Goal: Task Accomplishment & Management: Manage account settings

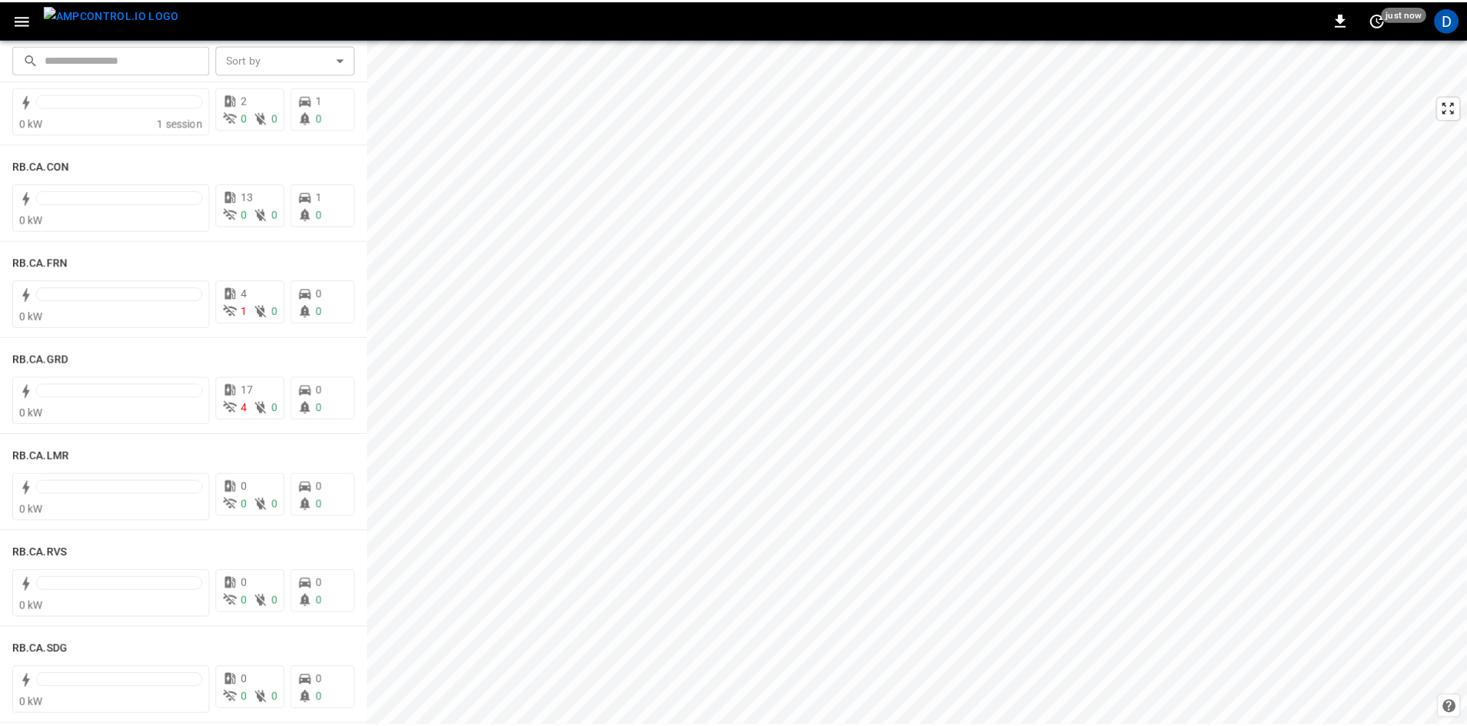
scroll to position [1999, 0]
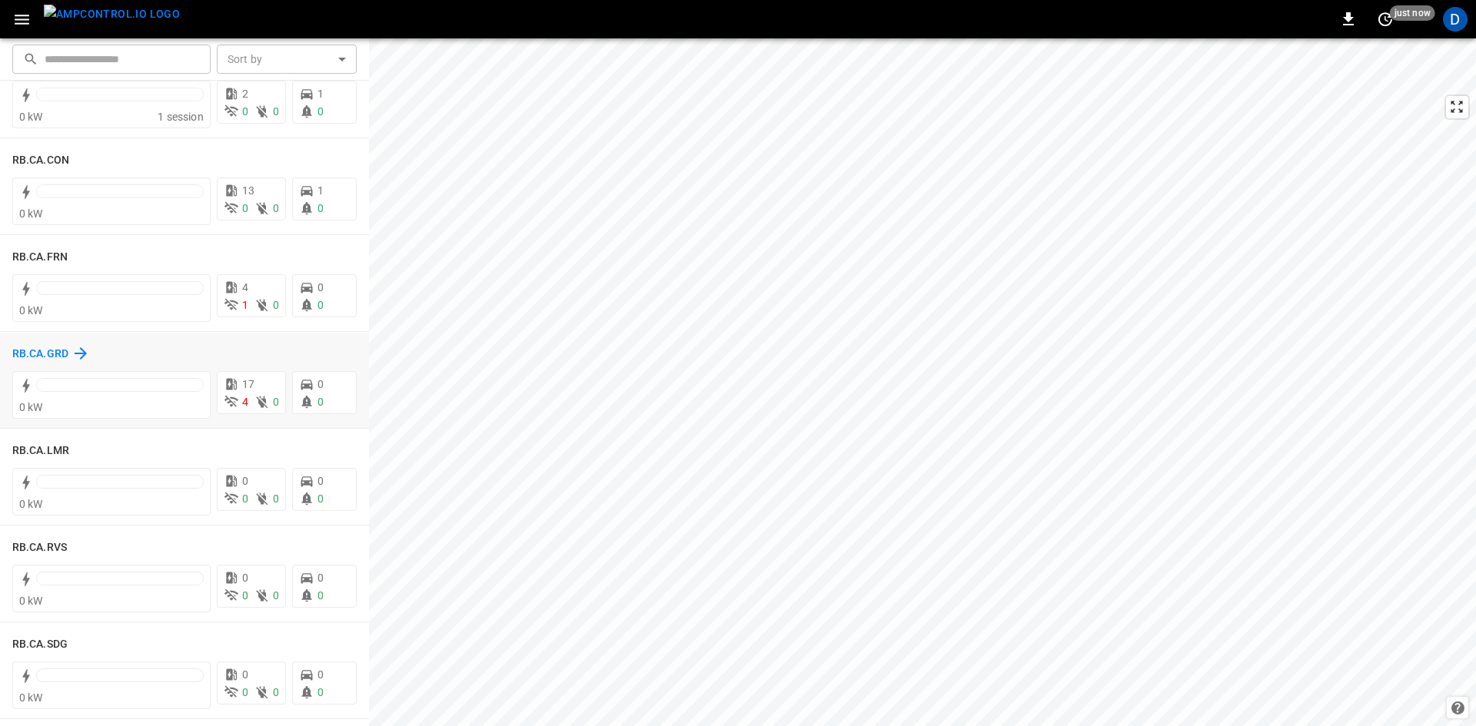
click at [52, 352] on h6 "RB.CA.GRD" at bounding box center [40, 354] width 56 height 17
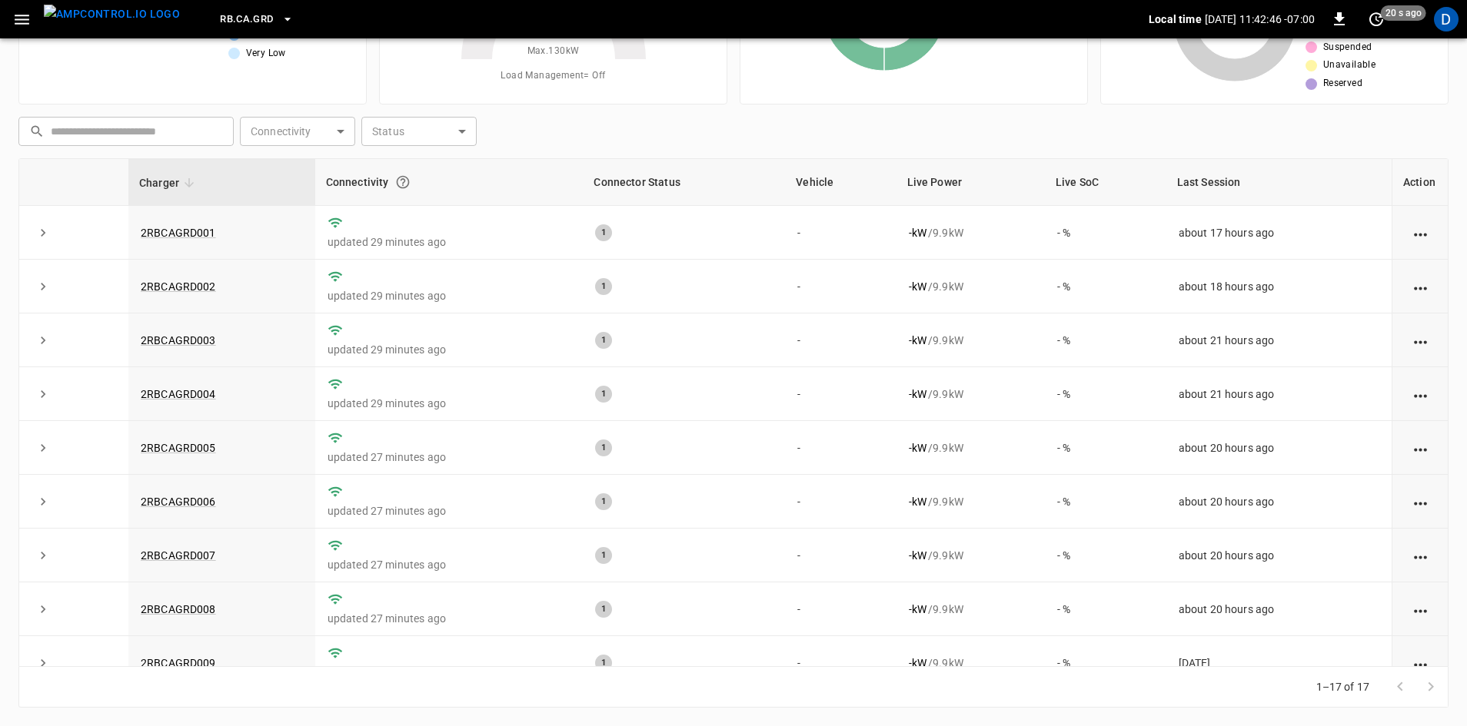
click at [6, 12] on button "button" at bounding box center [22, 19] width 32 height 28
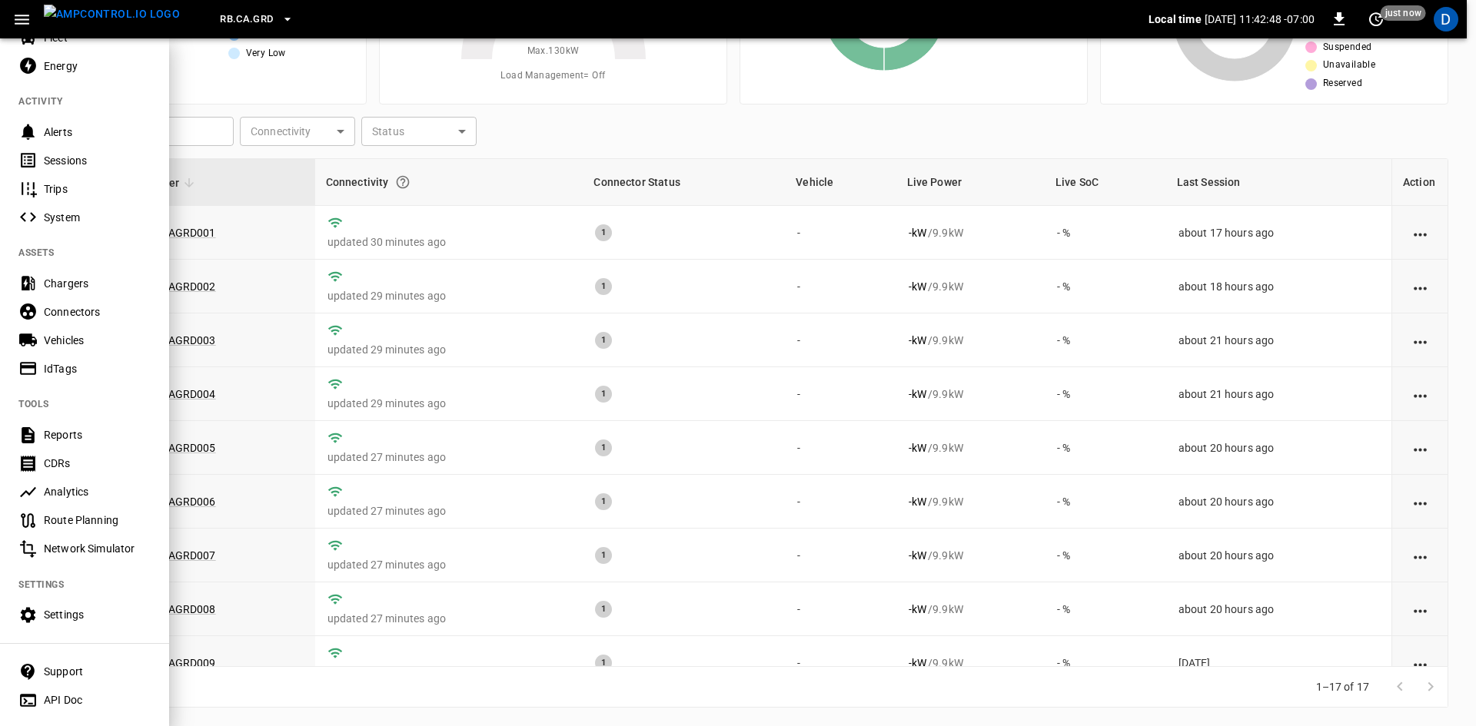
scroll to position [161, 0]
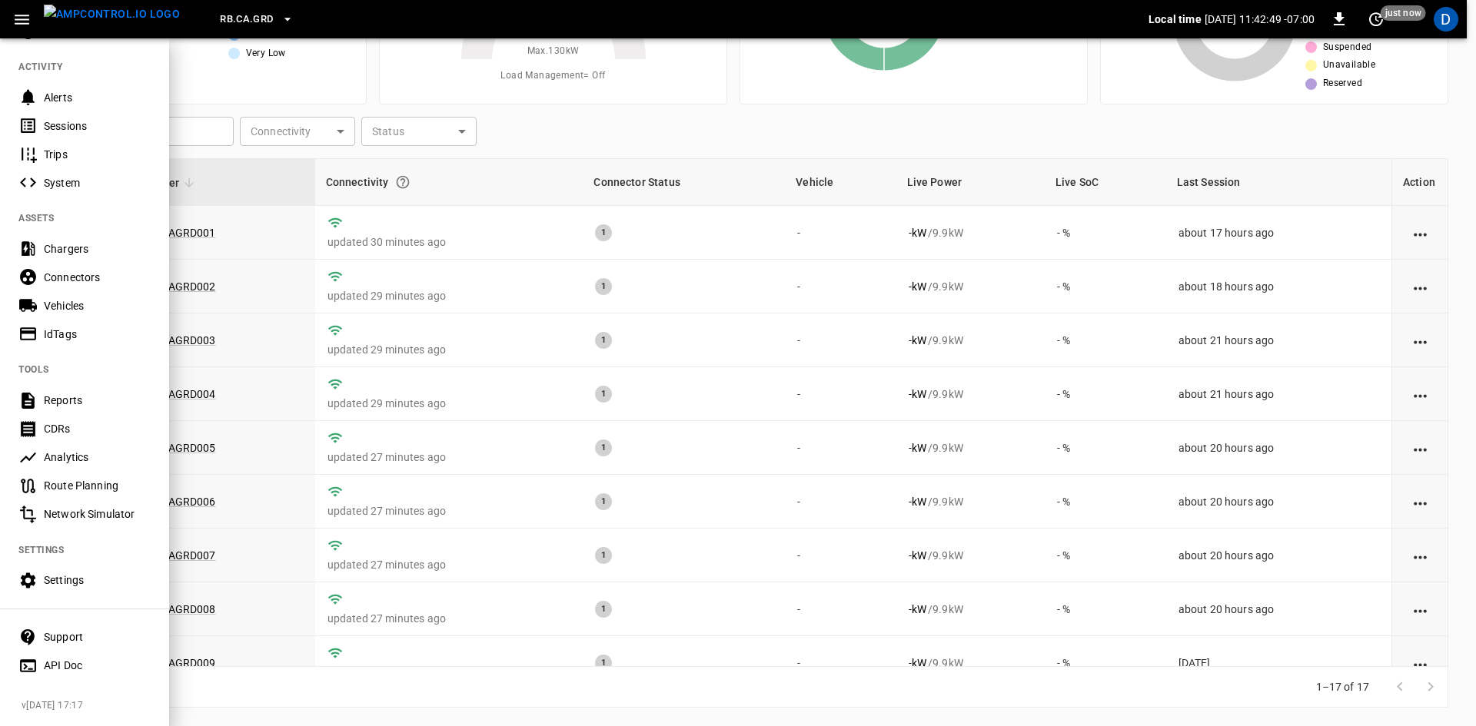
click at [98, 573] on div "Settings" at bounding box center [97, 580] width 107 height 15
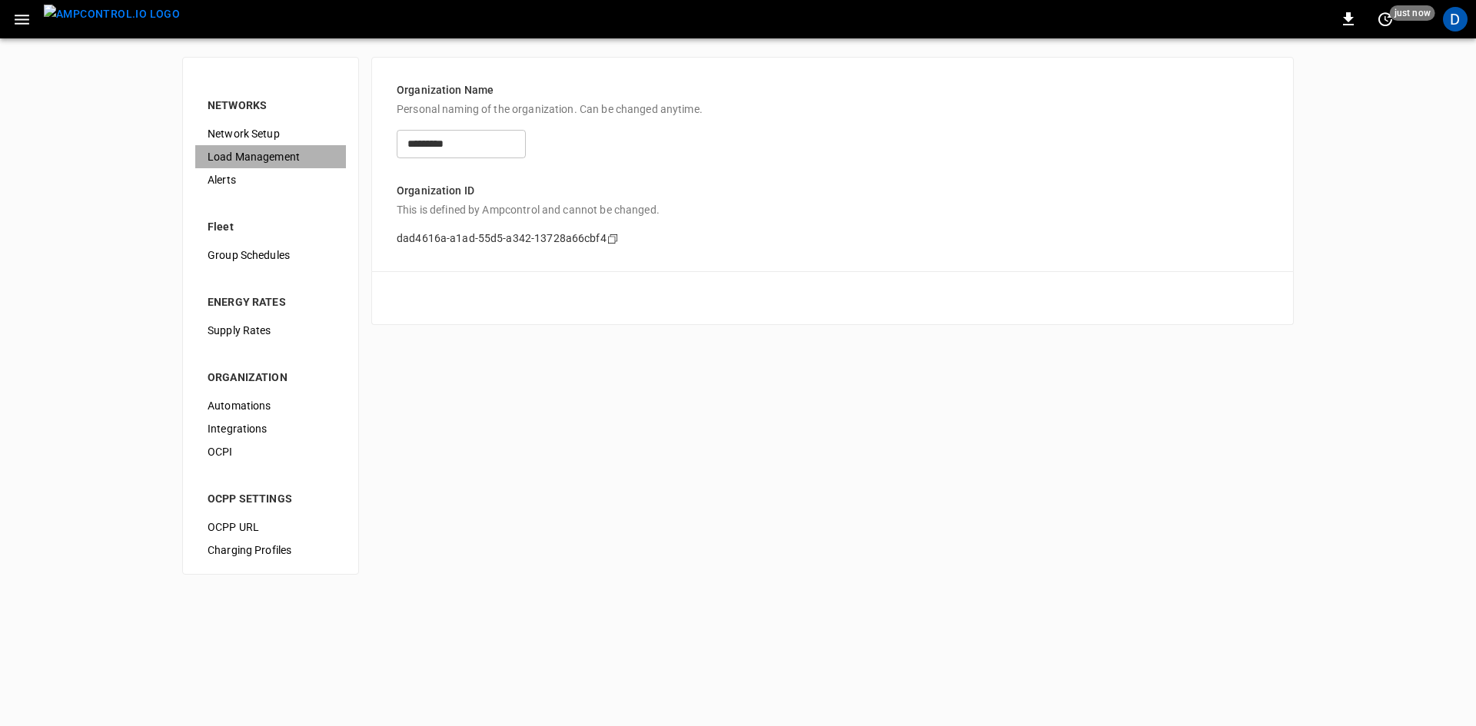
click at [248, 154] on span "Load Management" at bounding box center [271, 157] width 126 height 16
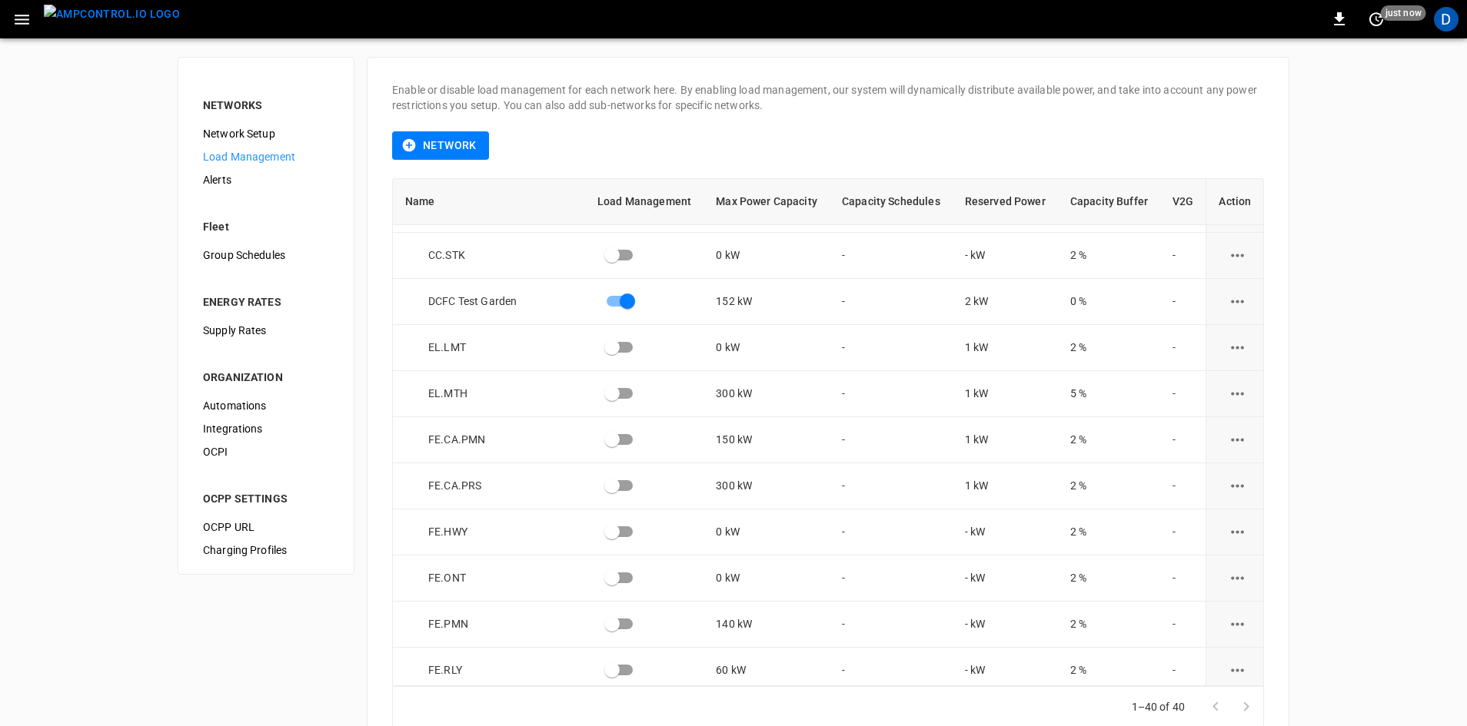
scroll to position [692, 0]
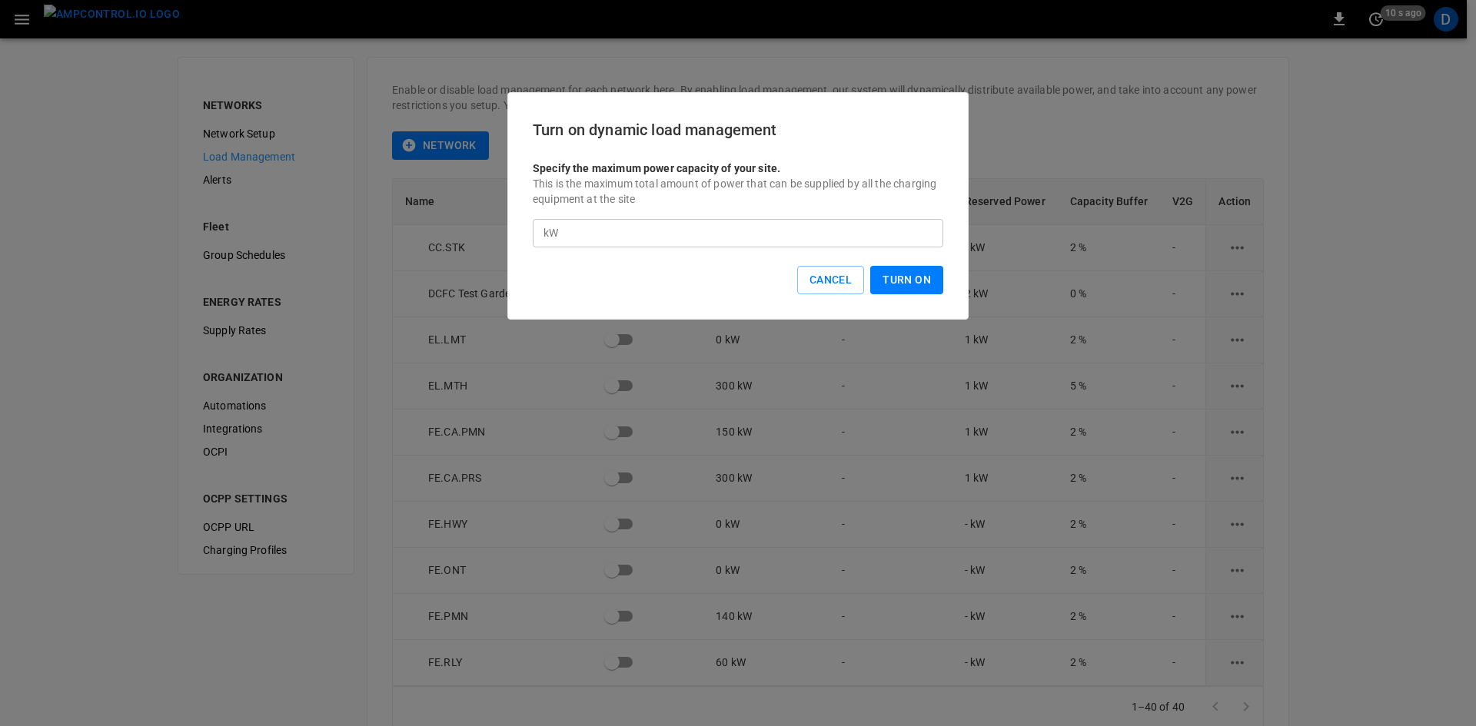
click at [888, 282] on button "Turn On" at bounding box center [906, 280] width 73 height 28
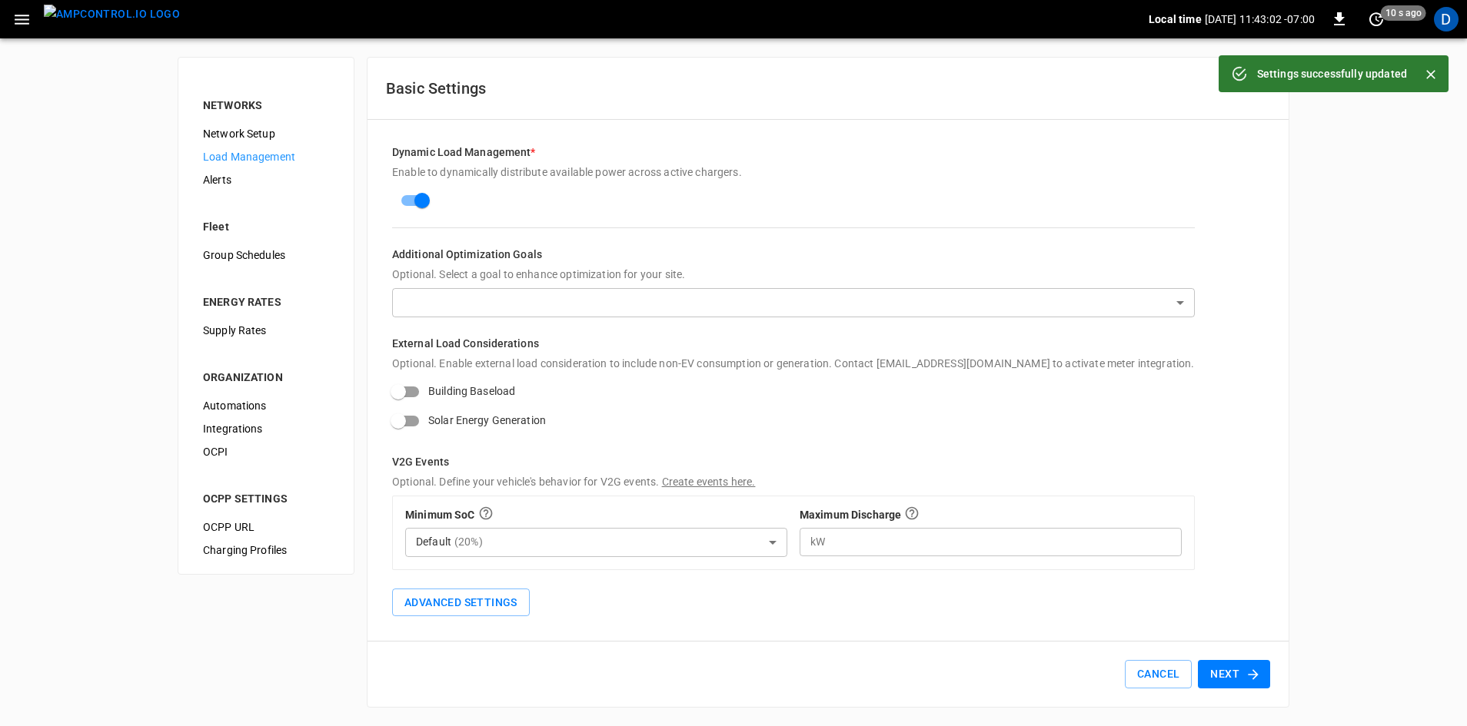
click at [244, 121] on li "NETWORKS" at bounding box center [266, 96] width 151 height 52
click at [245, 129] on span "Network Setup" at bounding box center [266, 134] width 126 height 16
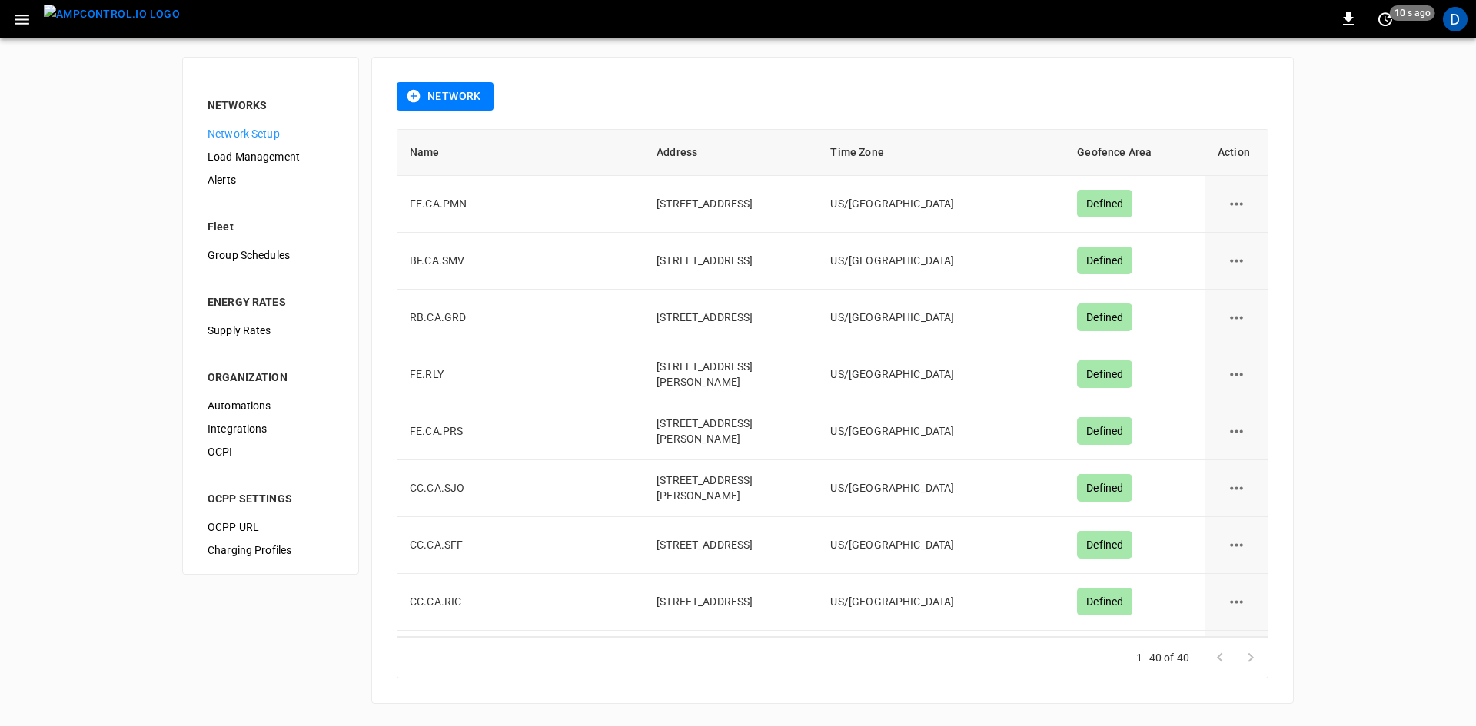
click at [250, 145] on div "Network Setup" at bounding box center [270, 133] width 151 height 23
click at [258, 158] on span "Load Management" at bounding box center [271, 157] width 126 height 16
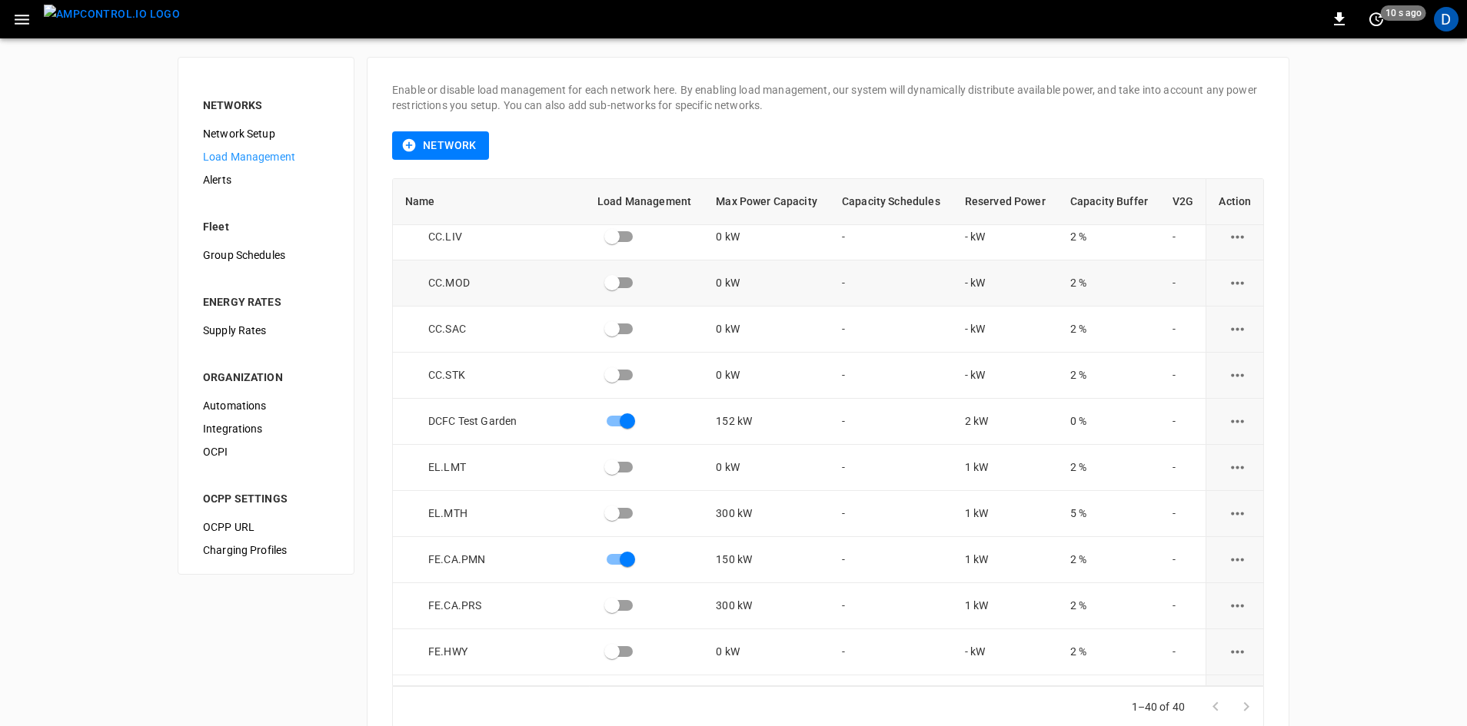
scroll to position [615, 0]
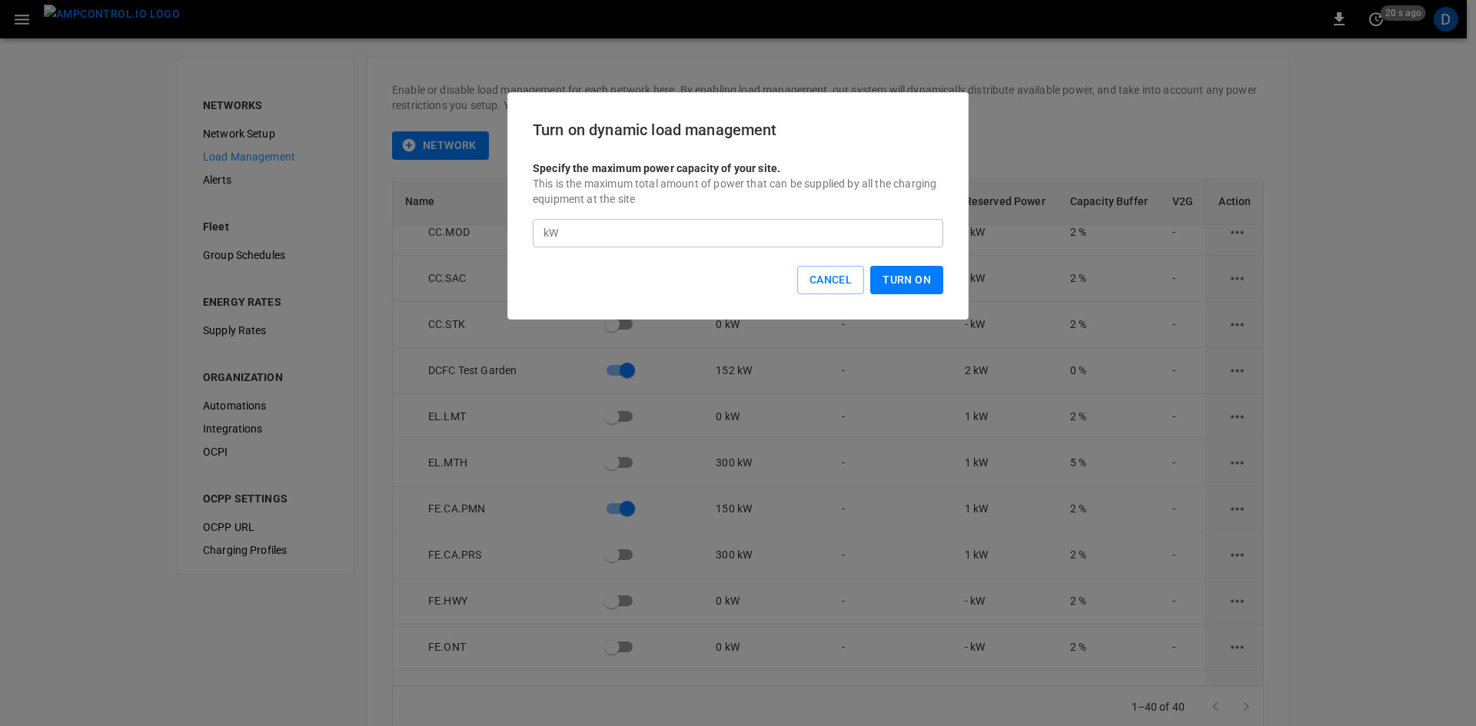
click at [889, 284] on button "Turn On" at bounding box center [906, 280] width 73 height 28
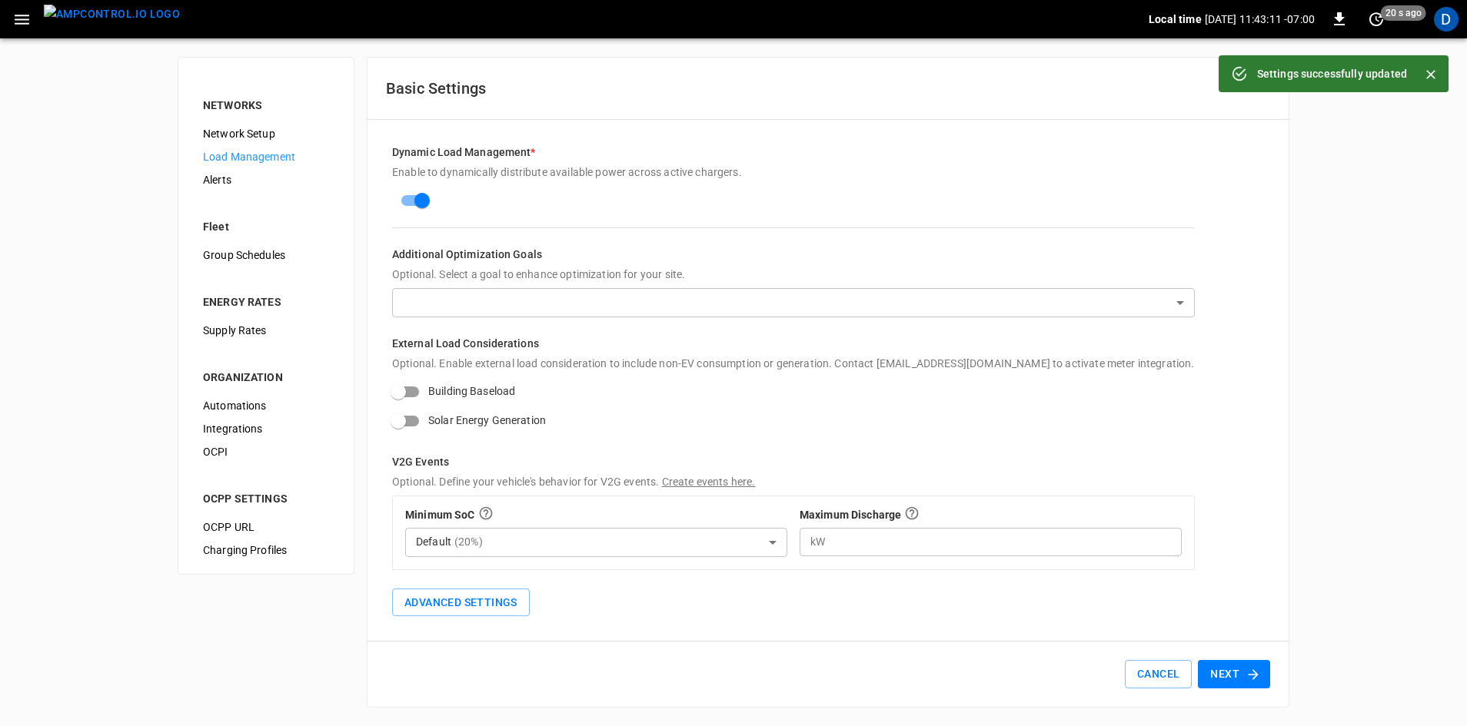
click at [230, 131] on span "Network Setup" at bounding box center [266, 134] width 126 height 16
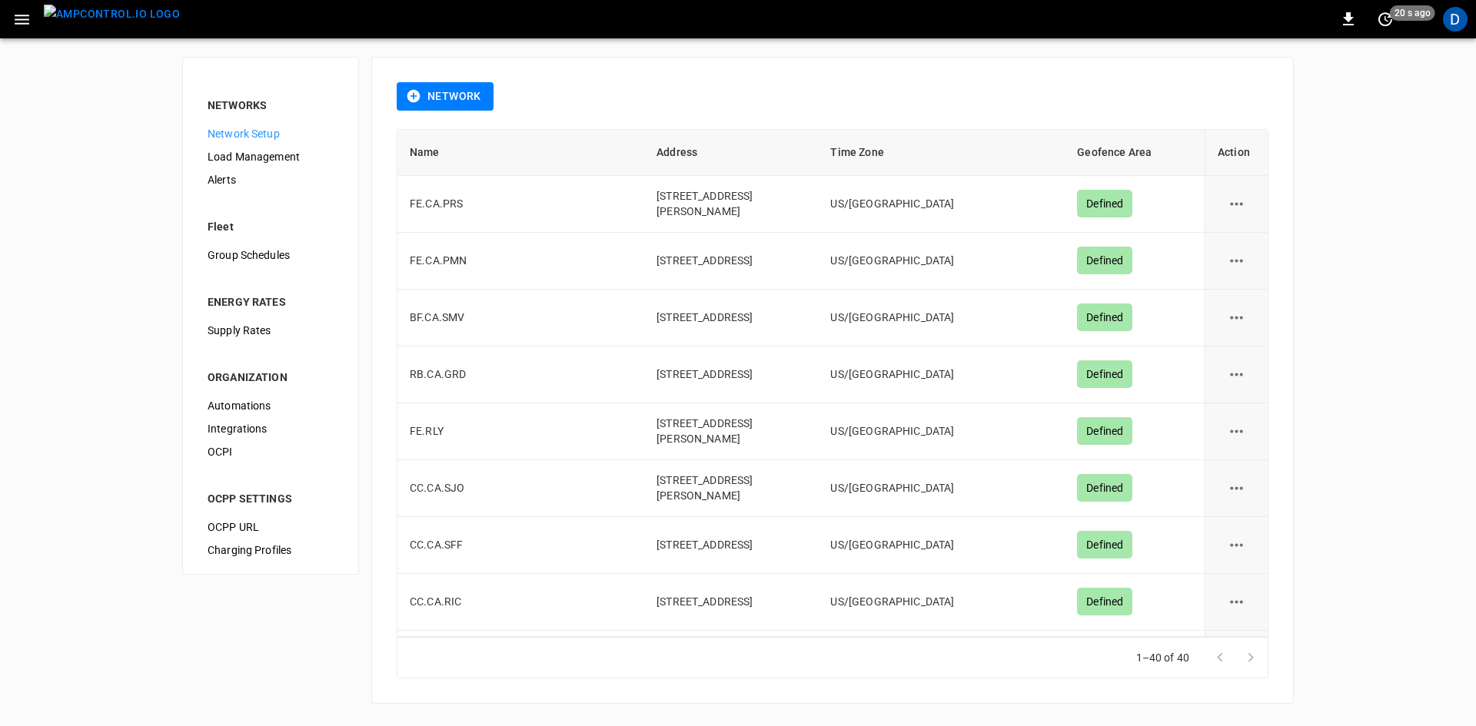
click at [236, 159] on span "Load Management" at bounding box center [271, 157] width 126 height 16
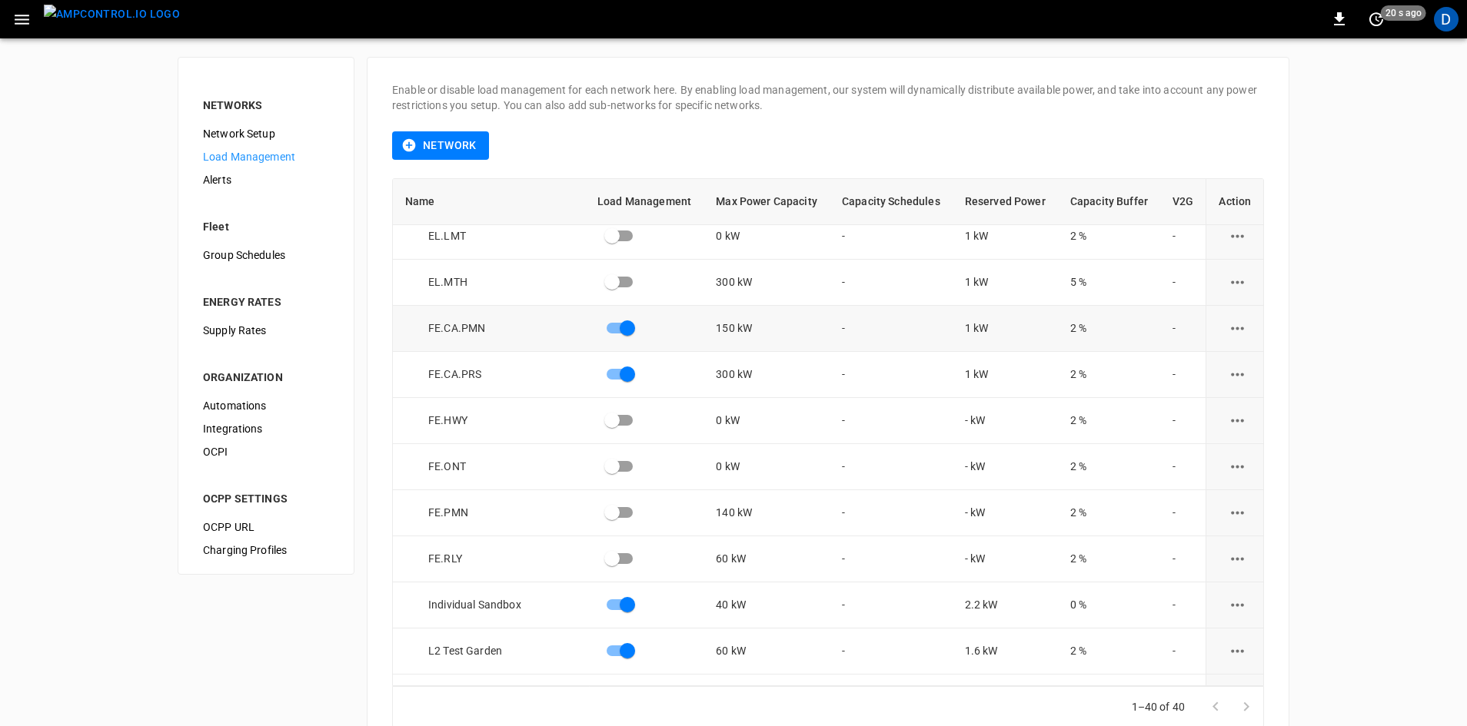
scroll to position [846, 0]
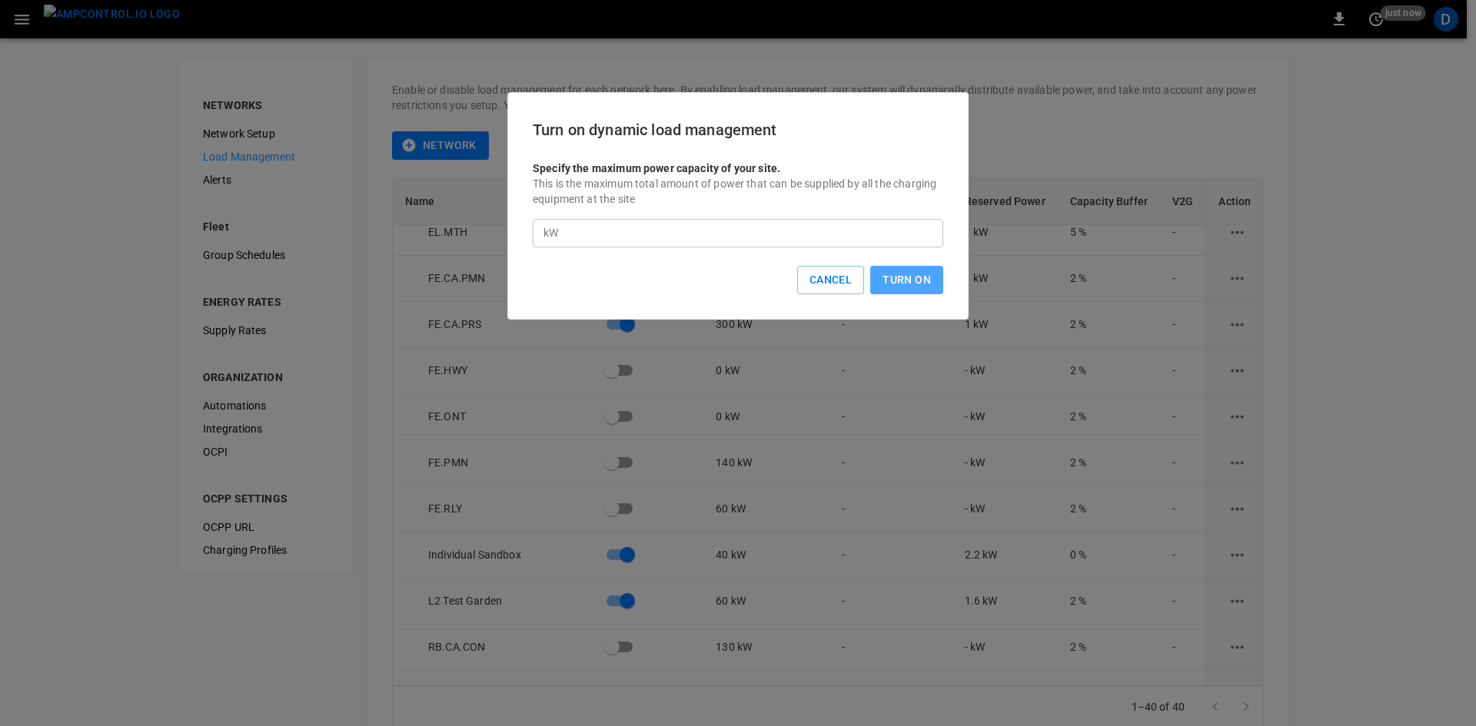
click at [899, 278] on button "Turn On" at bounding box center [906, 280] width 73 height 28
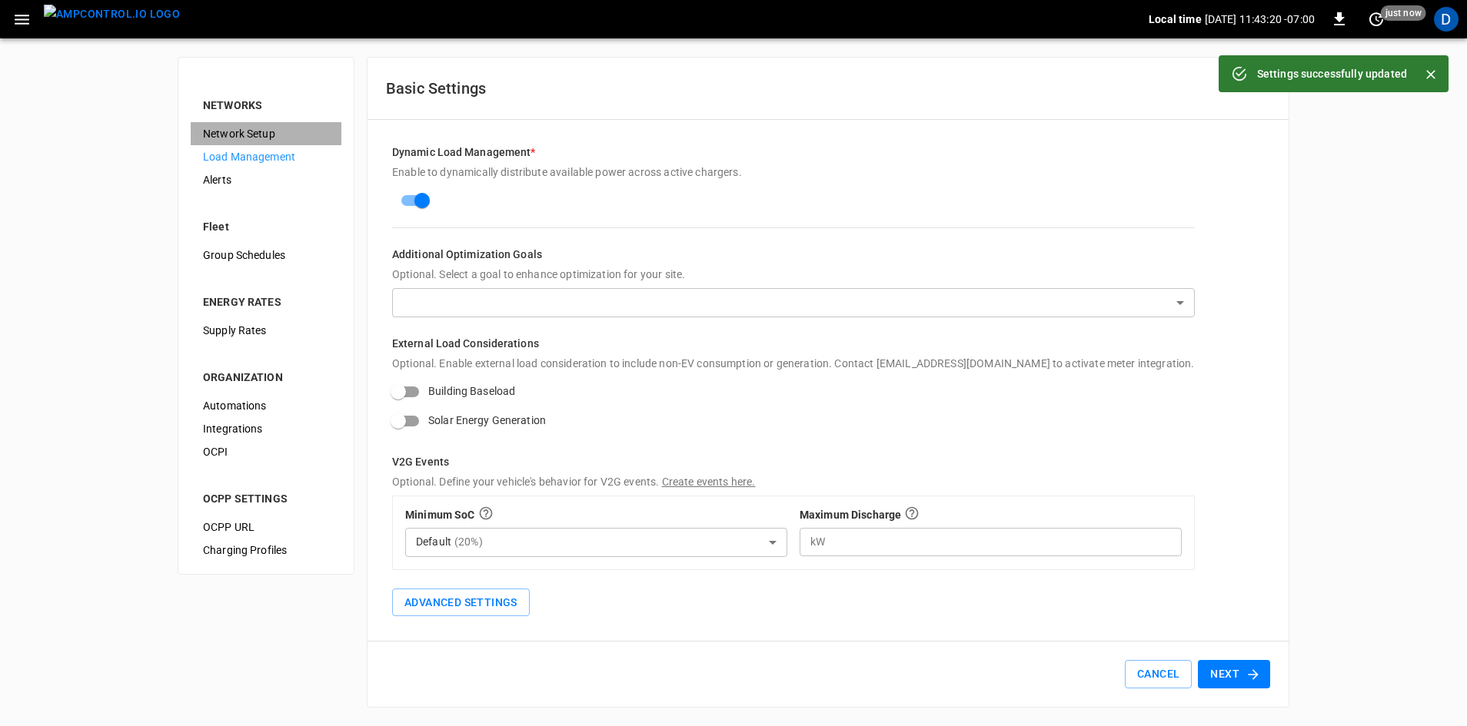
click at [231, 133] on span "Network Setup" at bounding box center [266, 134] width 126 height 16
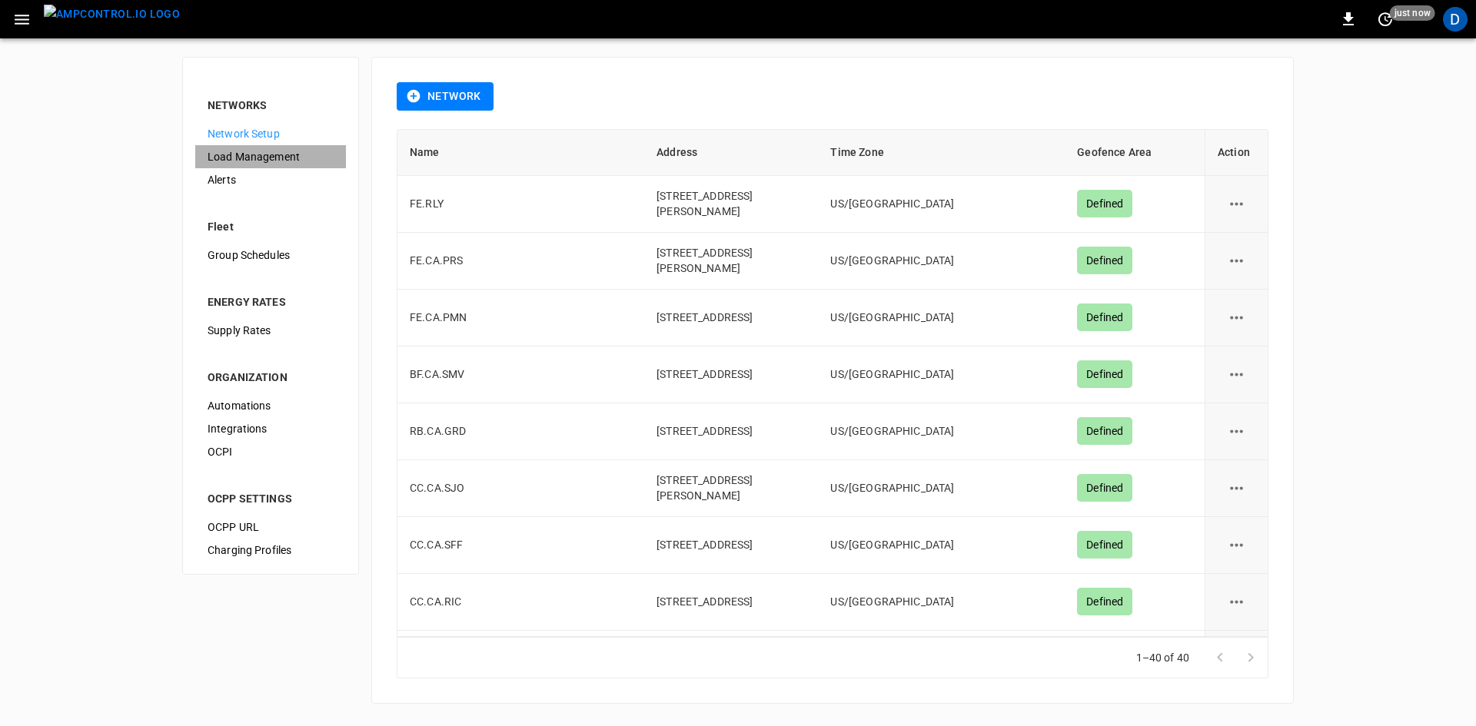
click at [251, 155] on span "Load Management" at bounding box center [271, 157] width 126 height 16
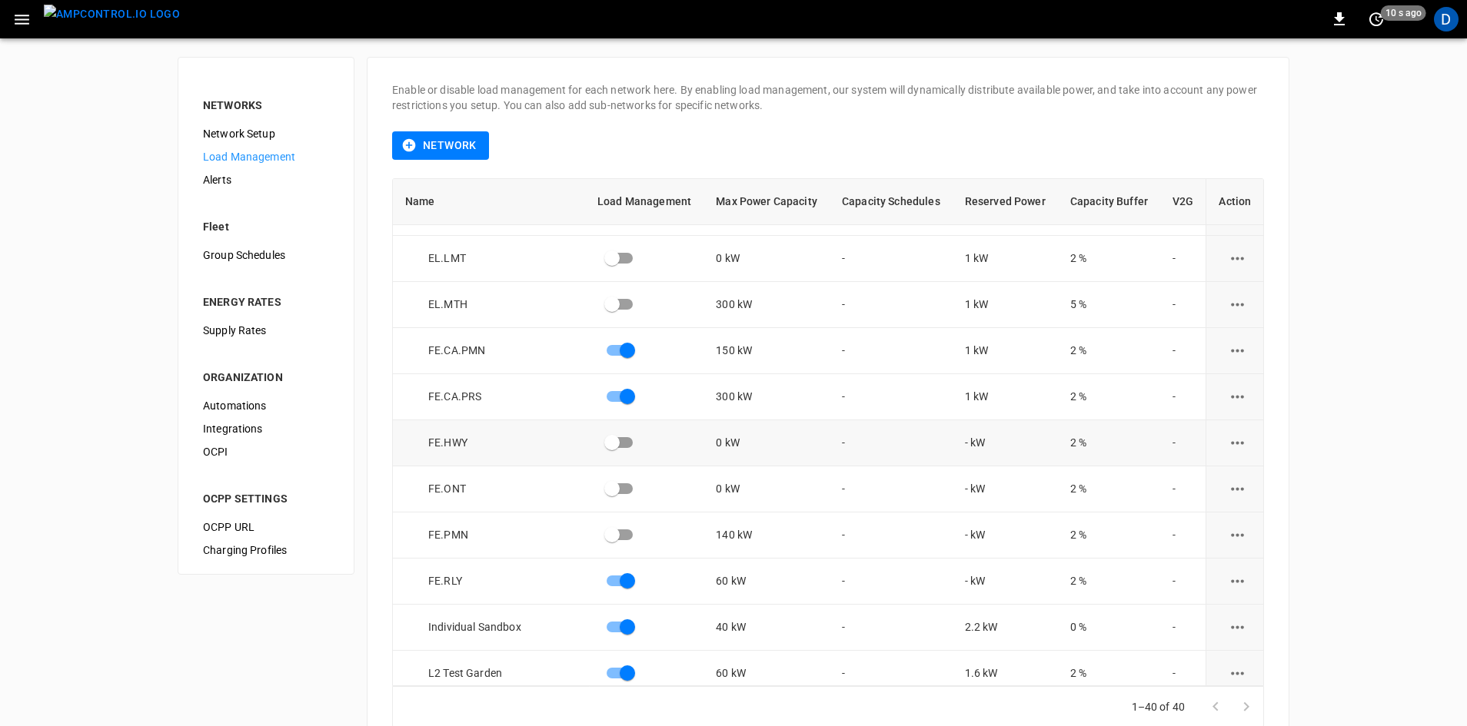
scroll to position [769, 0]
drag, startPoint x: 450, startPoint y: 352, endPoint x: 498, endPoint y: 382, distance: 56.3
click at [525, 356] on div "FE.CA.PMN" at bounding box center [495, 354] width 180 height 15
drag, startPoint x: 448, startPoint y: 401, endPoint x: 514, endPoint y: 398, distance: 66.2
click at [514, 398] on div "FE.CA.PRS" at bounding box center [495, 401] width 180 height 15
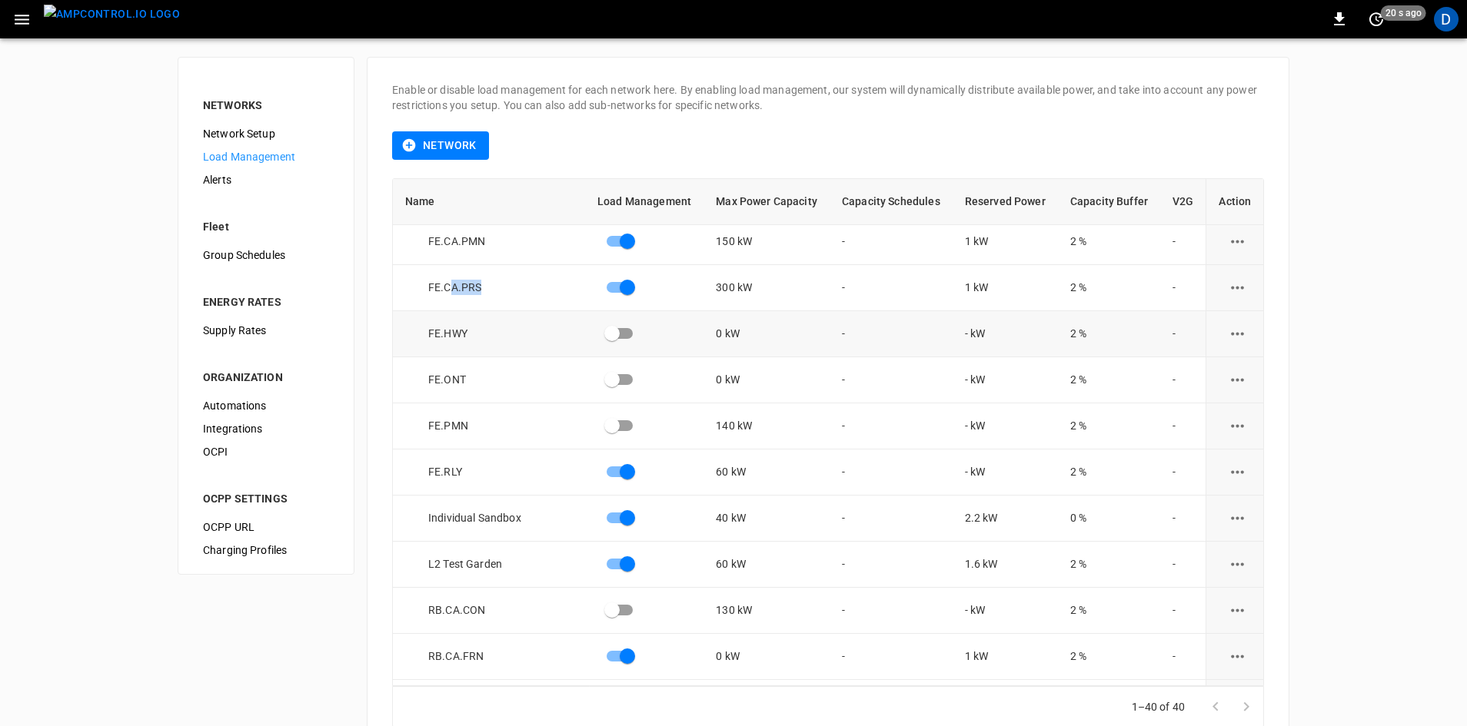
scroll to position [922, 0]
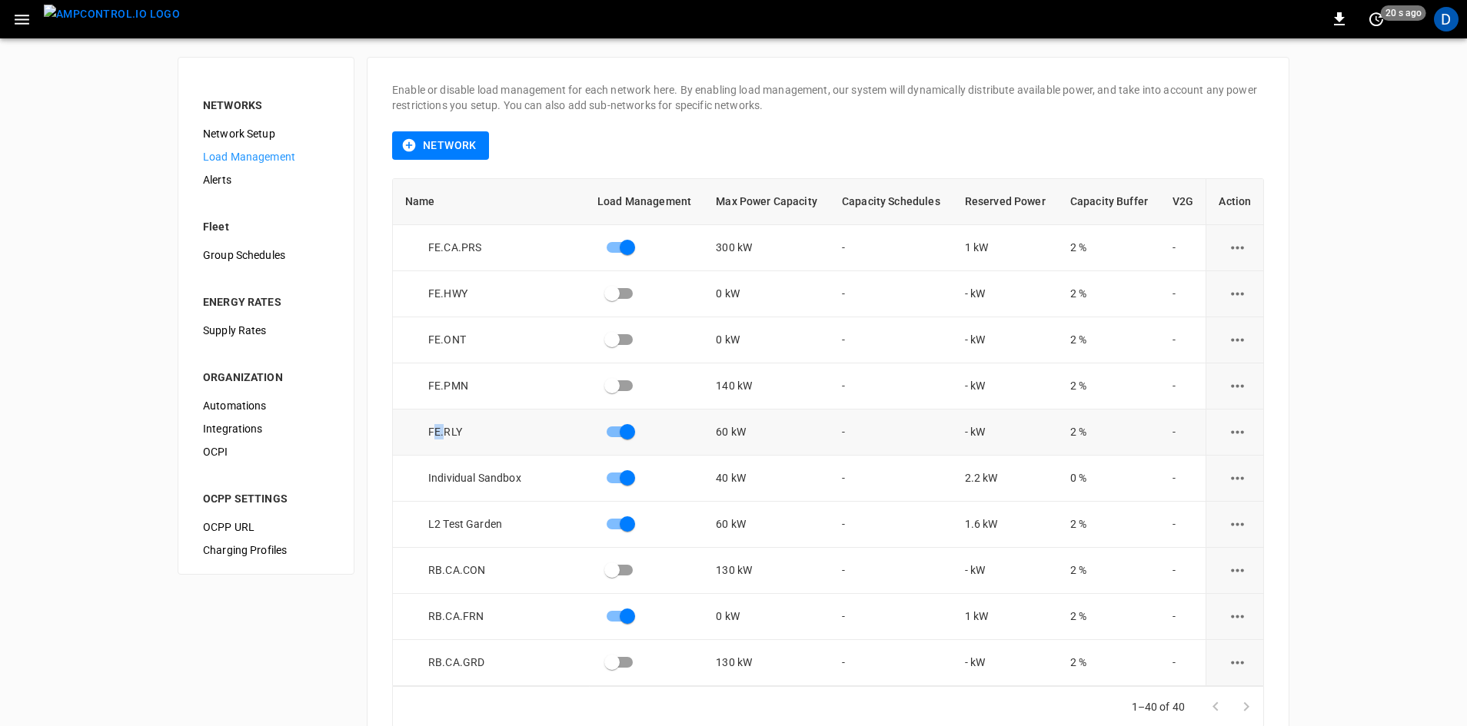
drag, startPoint x: 434, startPoint y: 430, endPoint x: 510, endPoint y: 418, distance: 77.1
click at [506, 420] on td "FE.RLY" at bounding box center [489, 433] width 192 height 46
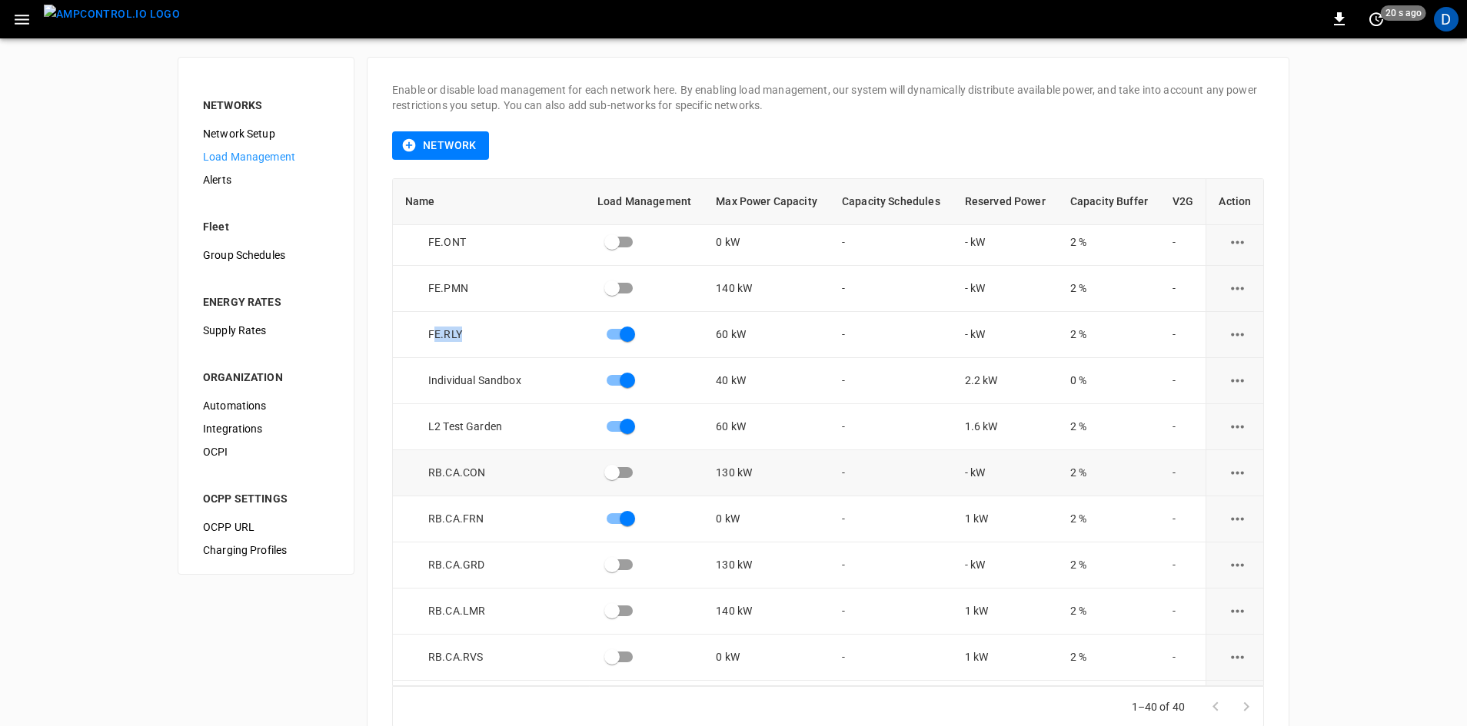
scroll to position [1076, 0]
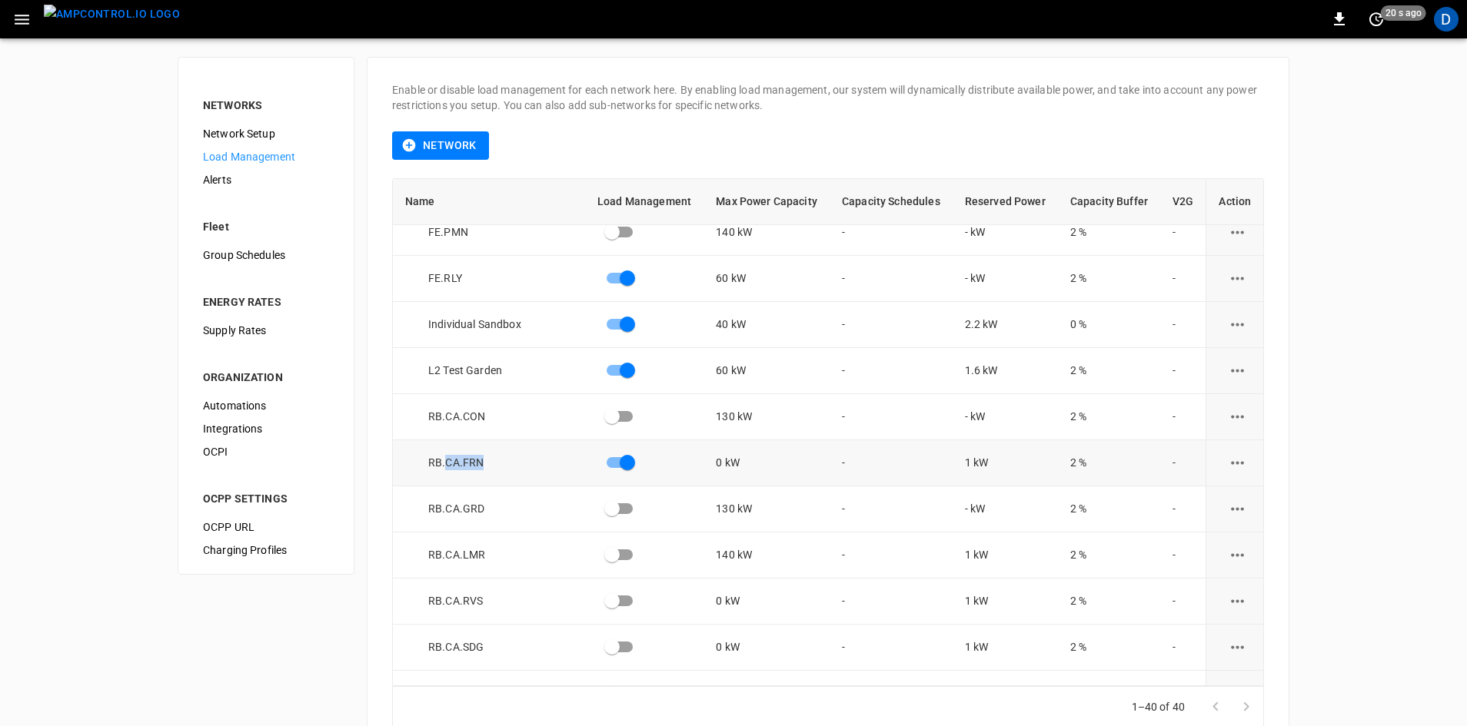
drag, startPoint x: 445, startPoint y: 460, endPoint x: 520, endPoint y: 452, distance: 75.0
click at [520, 452] on td "RB.CA.FRN" at bounding box center [489, 463] width 192 height 46
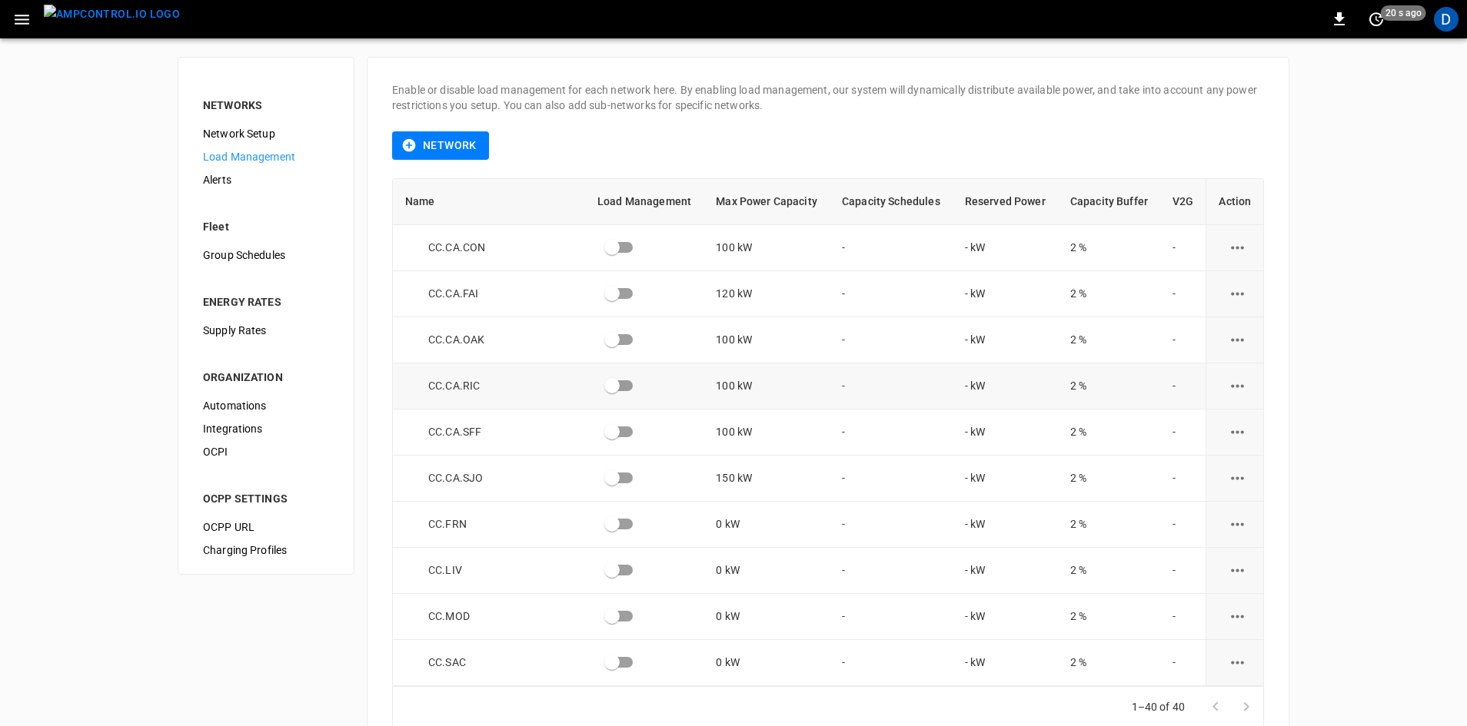
scroll to position [154, 0]
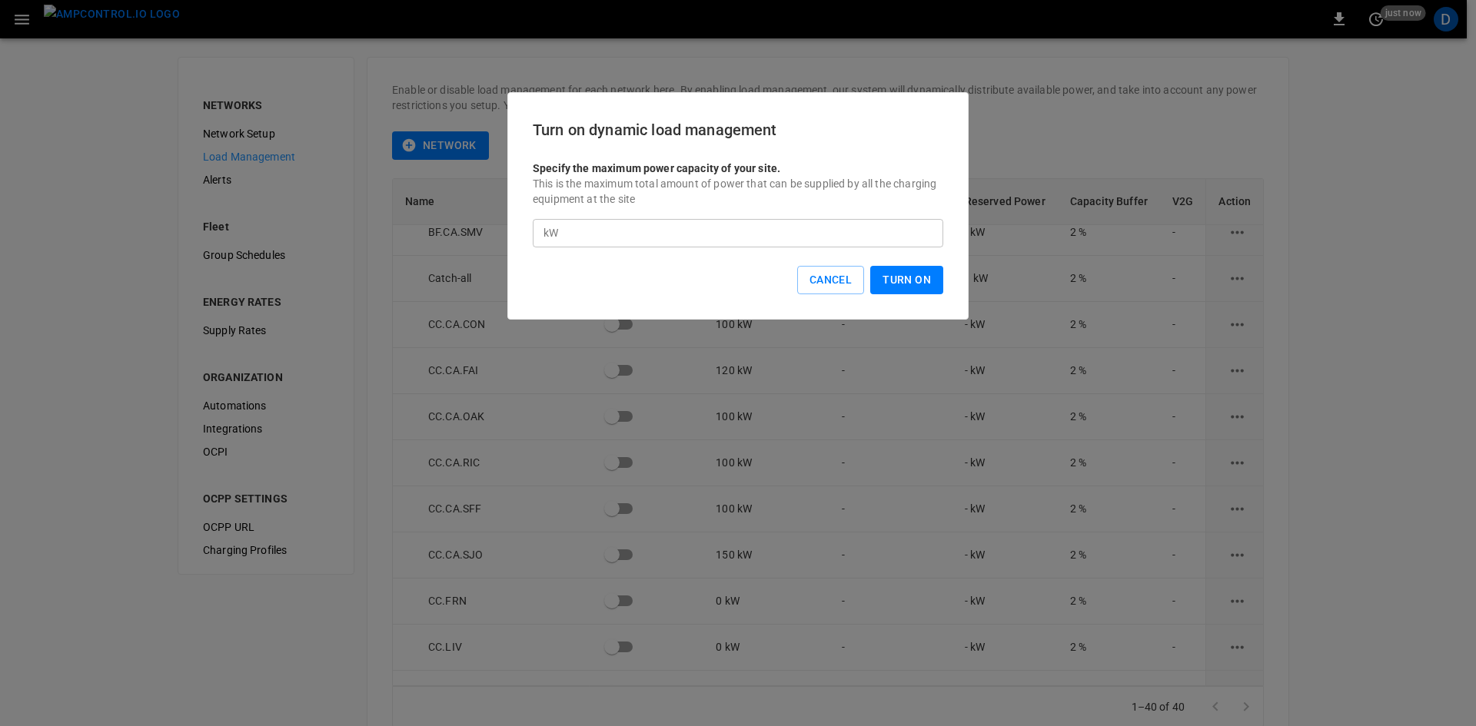
click at [916, 272] on button "Turn On" at bounding box center [906, 280] width 73 height 28
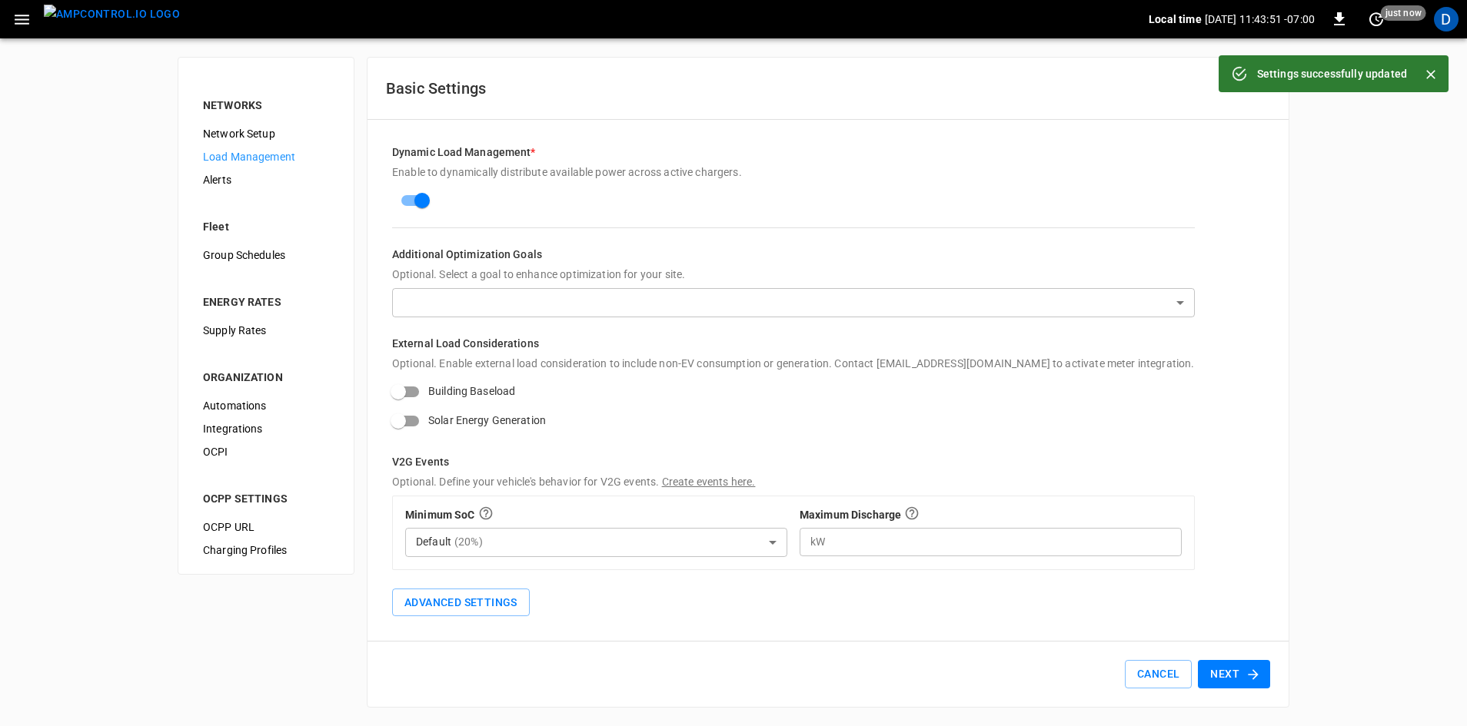
click at [256, 161] on span "Load Management" at bounding box center [266, 157] width 126 height 16
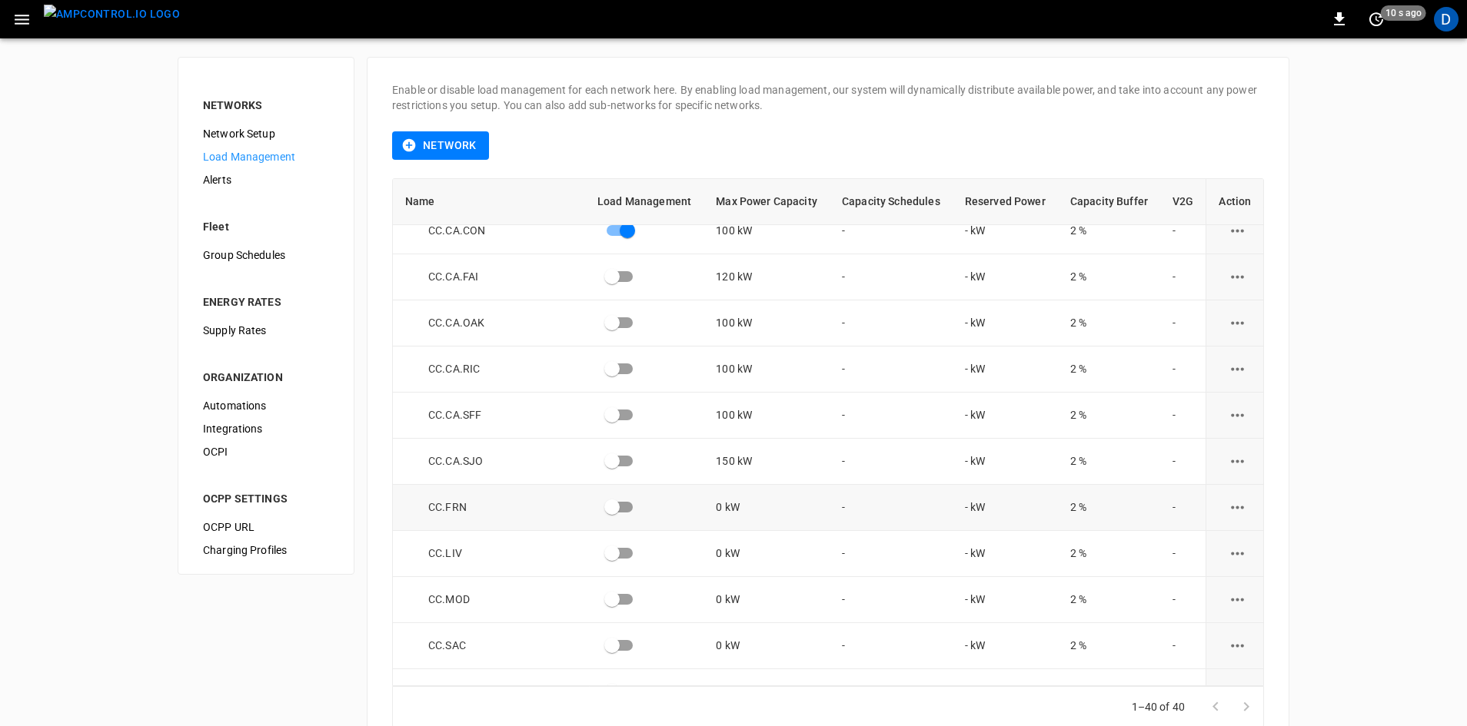
scroll to position [241, 0]
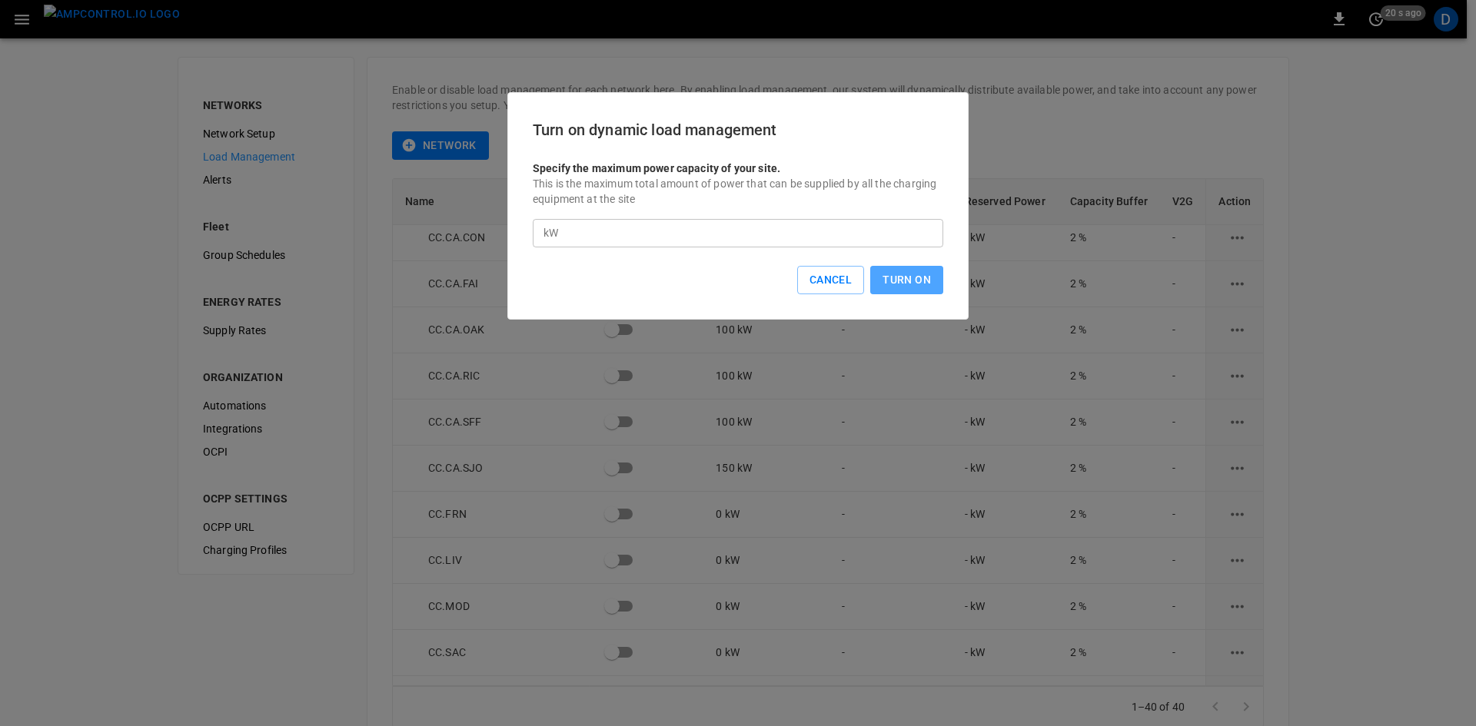
click at [893, 268] on button "Turn On" at bounding box center [906, 280] width 73 height 28
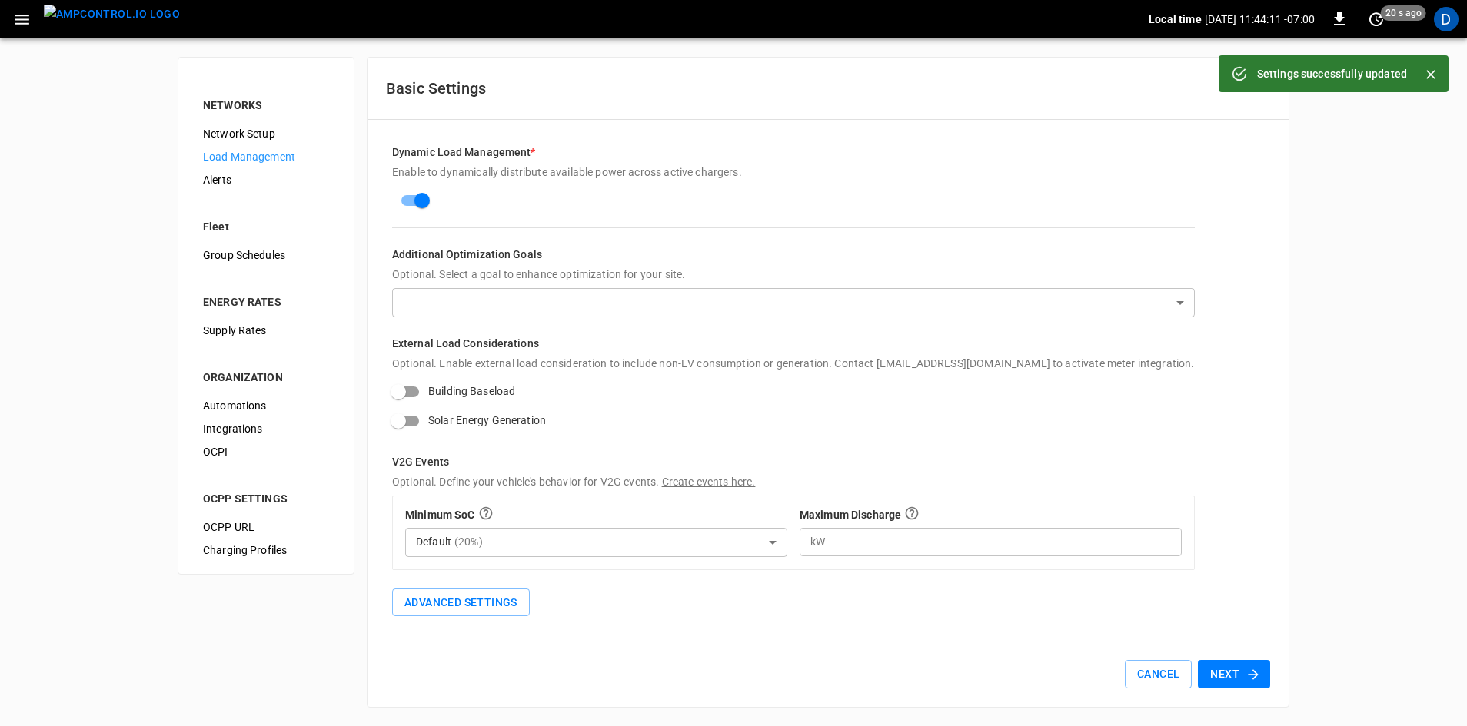
click at [257, 155] on span "Load Management" at bounding box center [266, 157] width 126 height 16
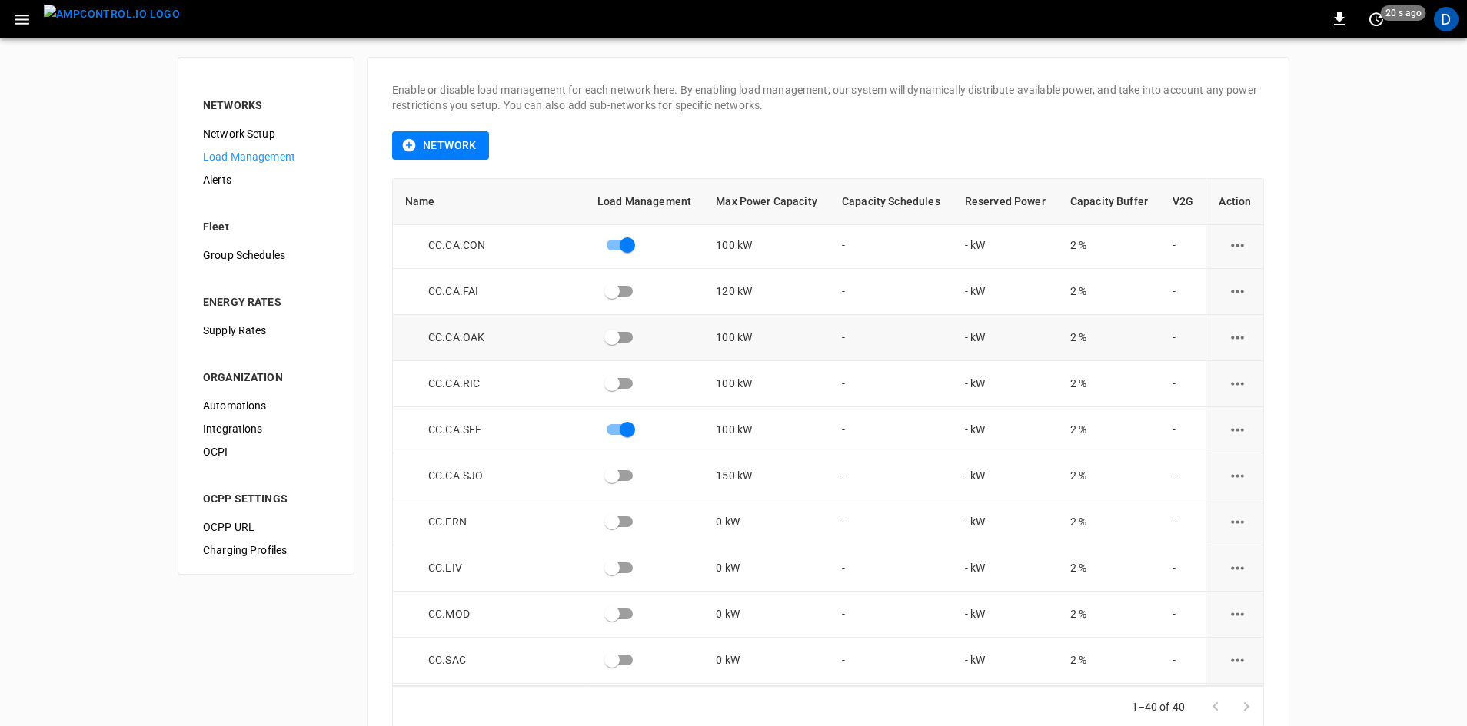
scroll to position [231, 0]
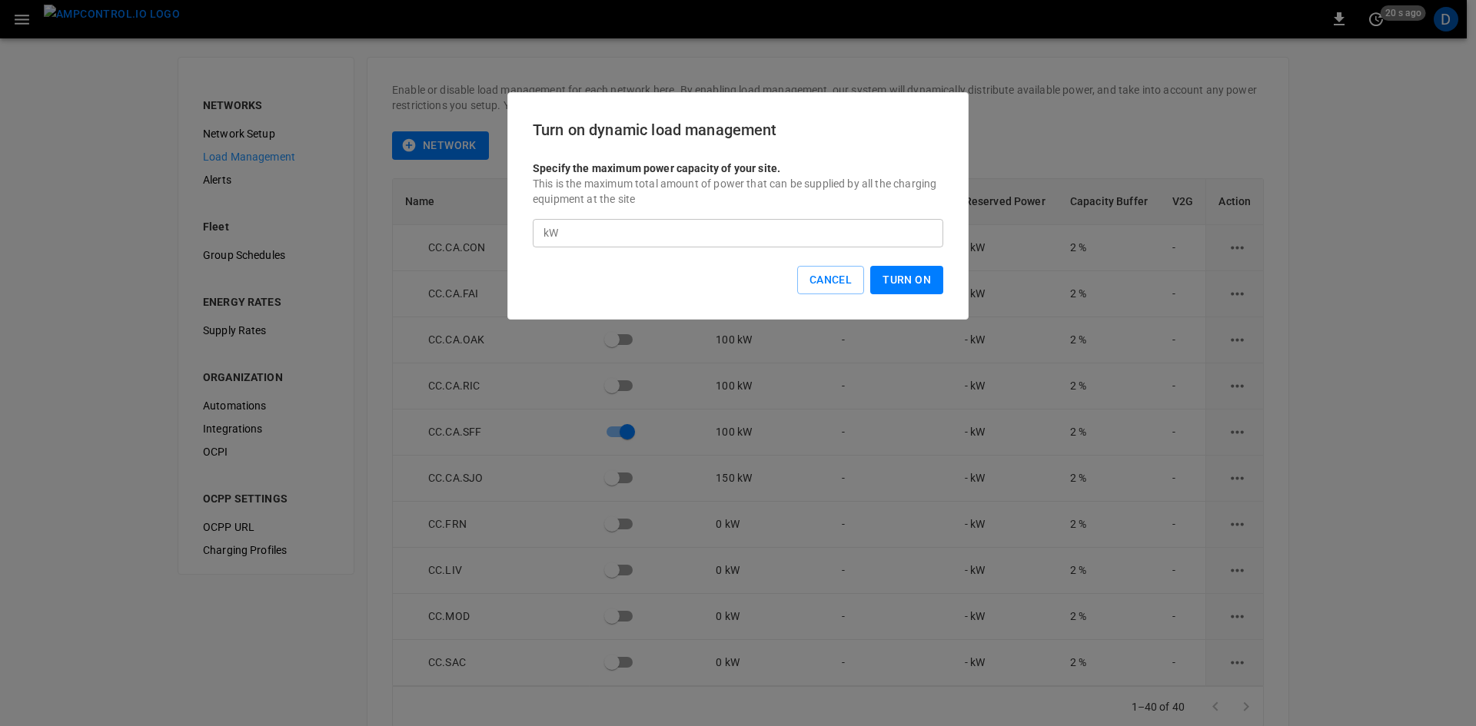
click at [909, 274] on button "Turn On" at bounding box center [906, 280] width 73 height 28
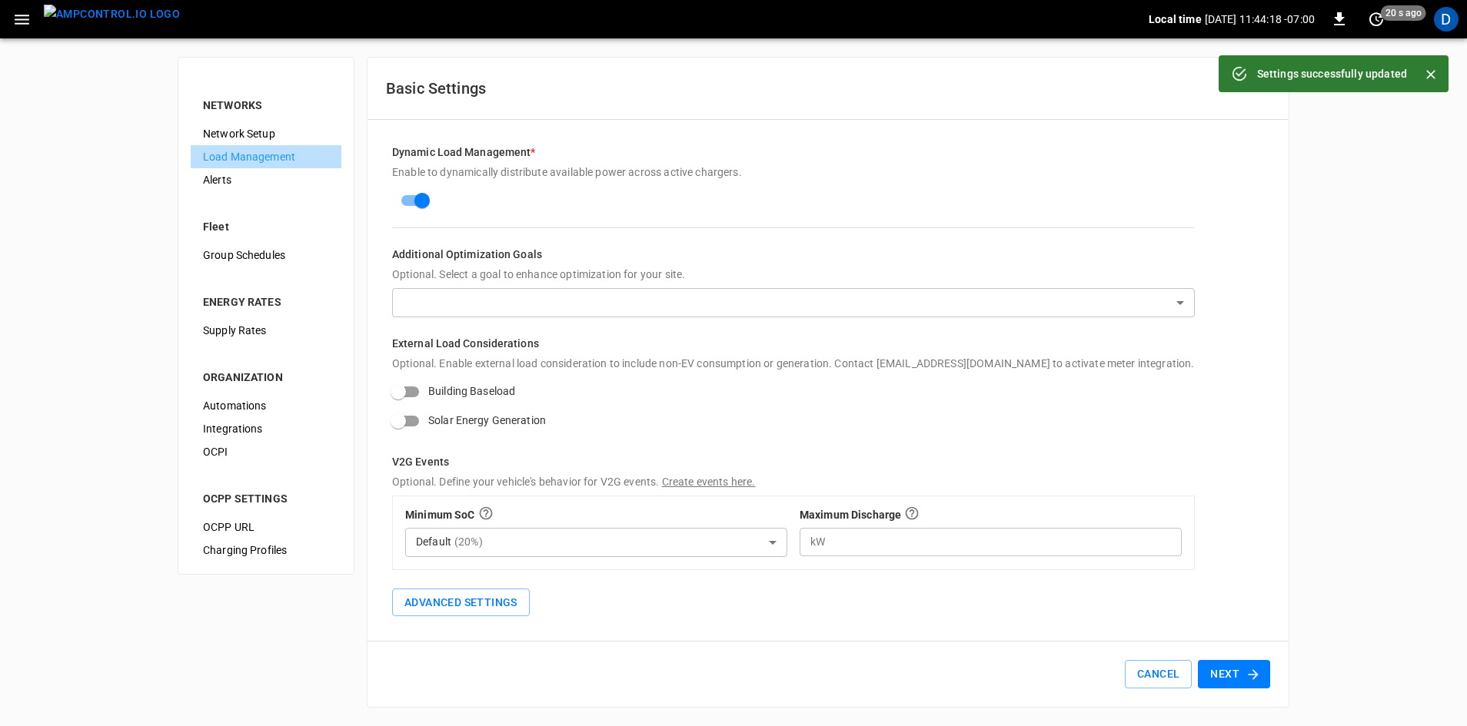
click at [261, 156] on span "Load Management" at bounding box center [266, 157] width 126 height 16
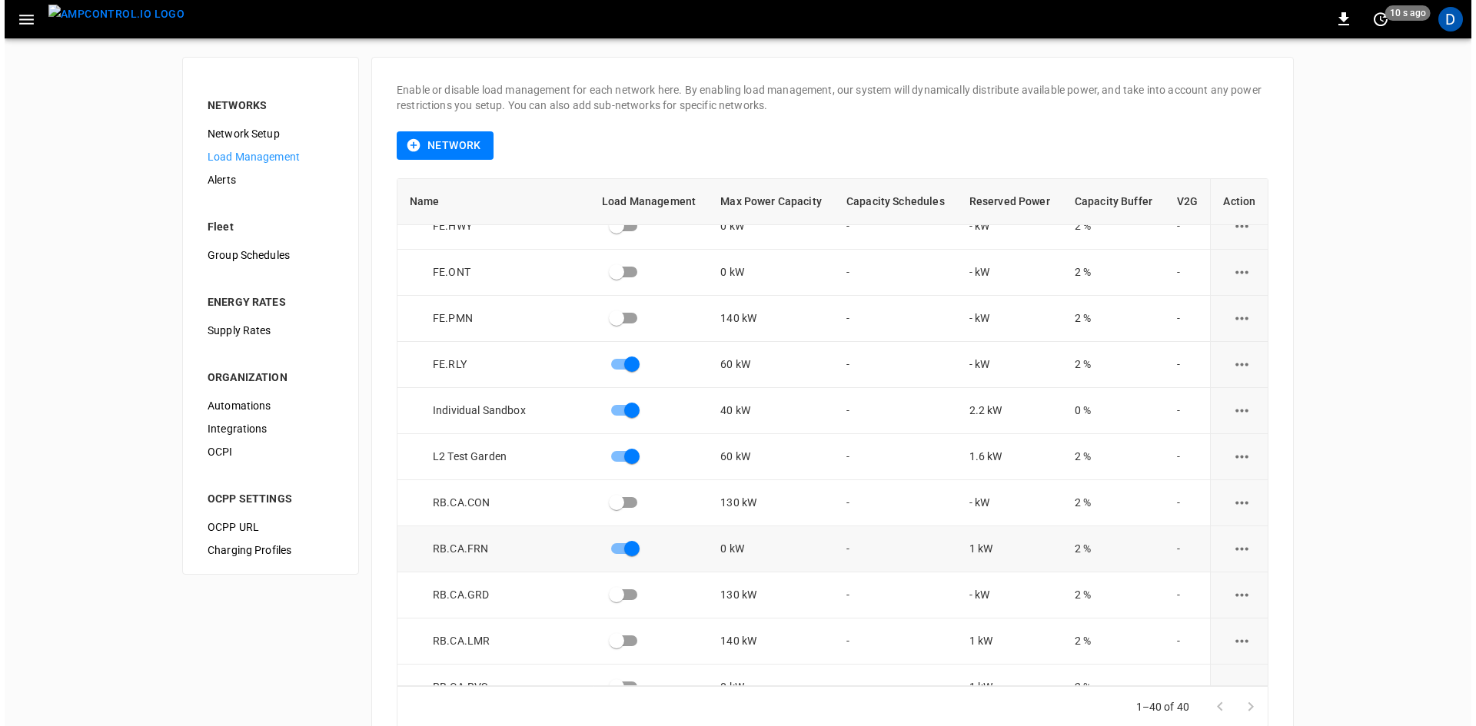
scroll to position [1076, 0]
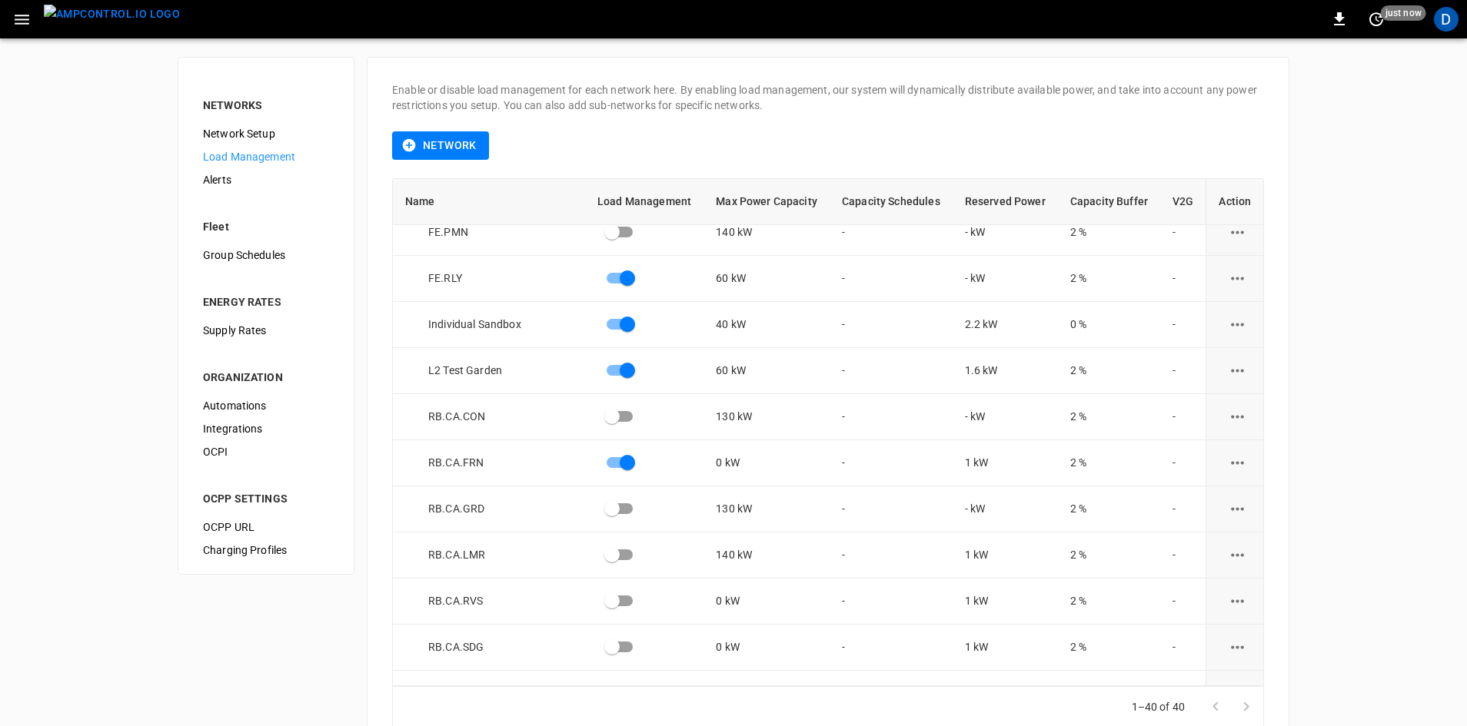
click at [32, 6] on button "button" at bounding box center [22, 19] width 32 height 28
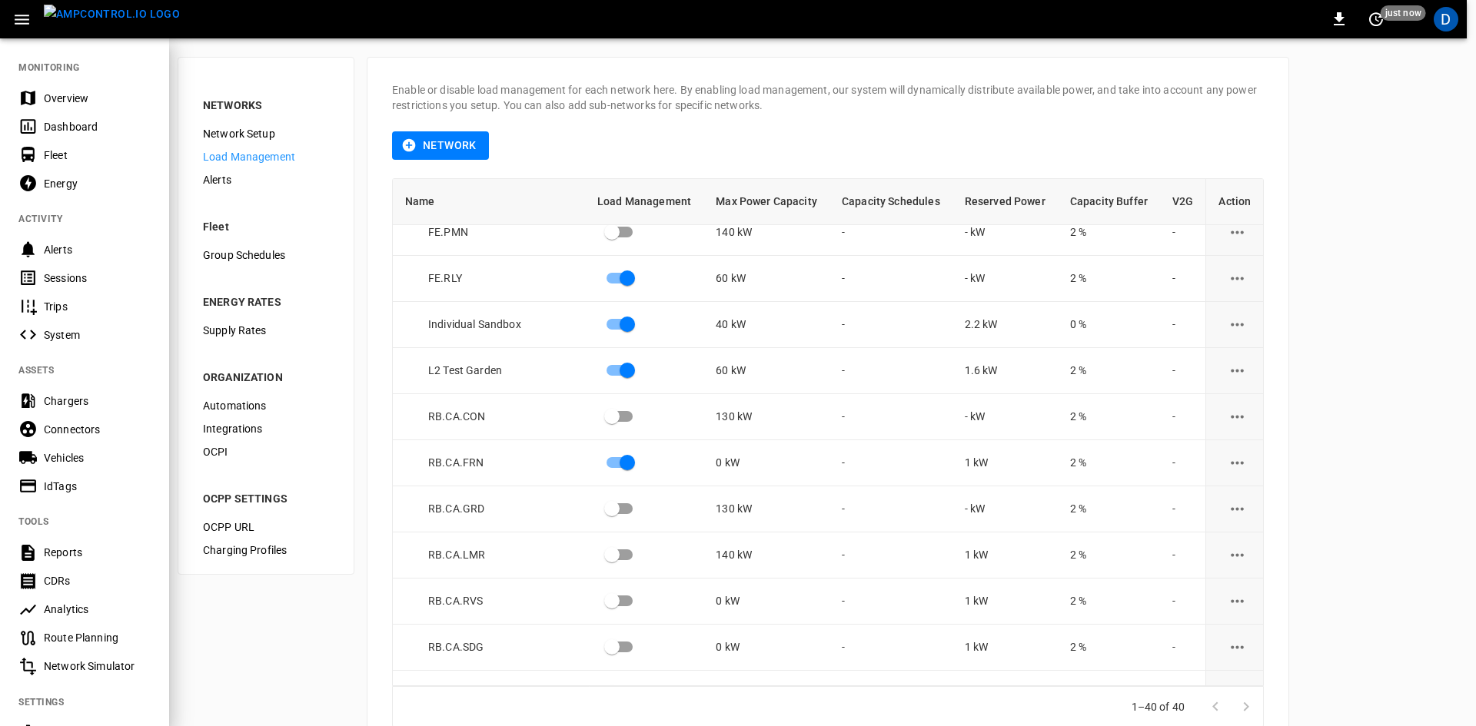
click at [93, 100] on div "Overview" at bounding box center [97, 98] width 107 height 15
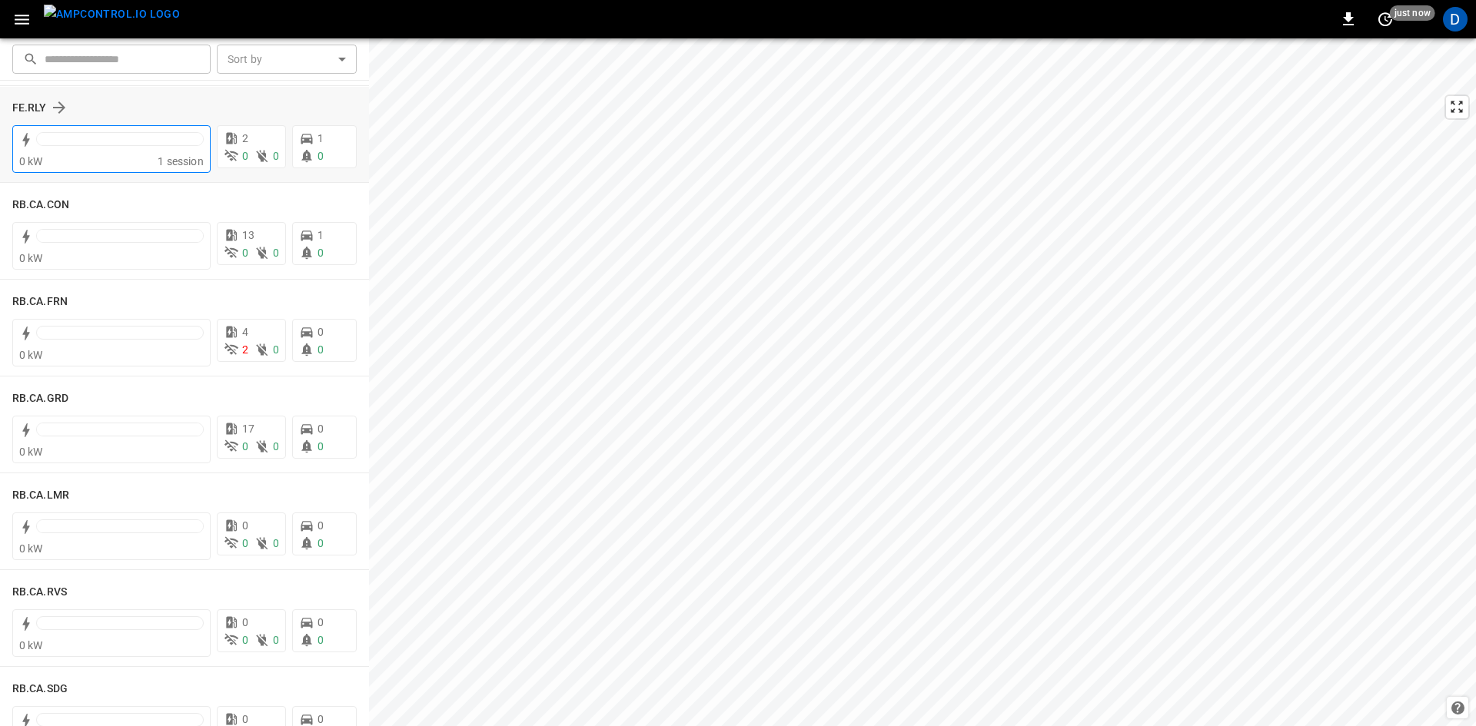
scroll to position [1922, 0]
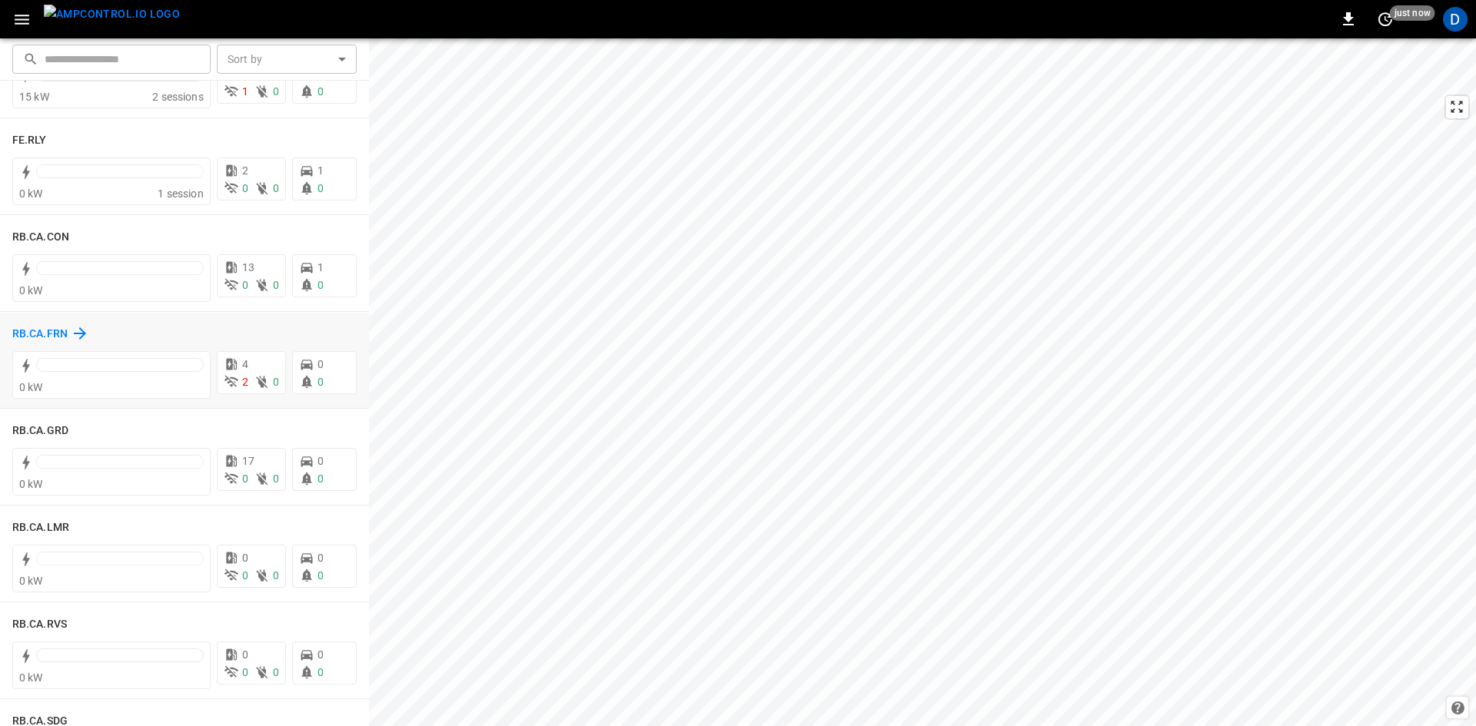
click at [27, 330] on h6 "RB.CA.FRN" at bounding box center [39, 334] width 55 height 17
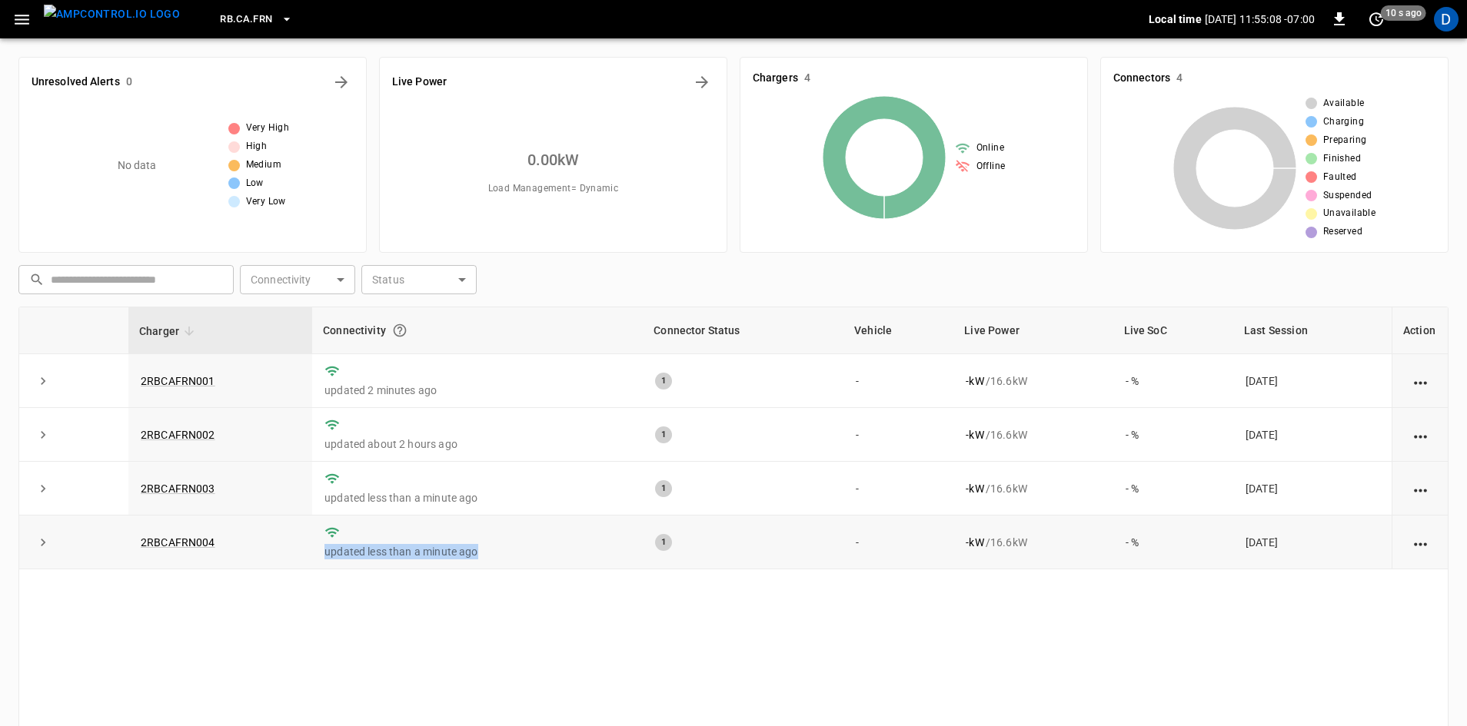
drag, startPoint x: 470, startPoint y: 548, endPoint x: 414, endPoint y: 529, distance: 59.3
click at [450, 540] on td "updated less than a minute ago" at bounding box center [477, 543] width 331 height 54
click at [194, 546] on link "2RBCAFRN004" at bounding box center [178, 542] width 81 height 18
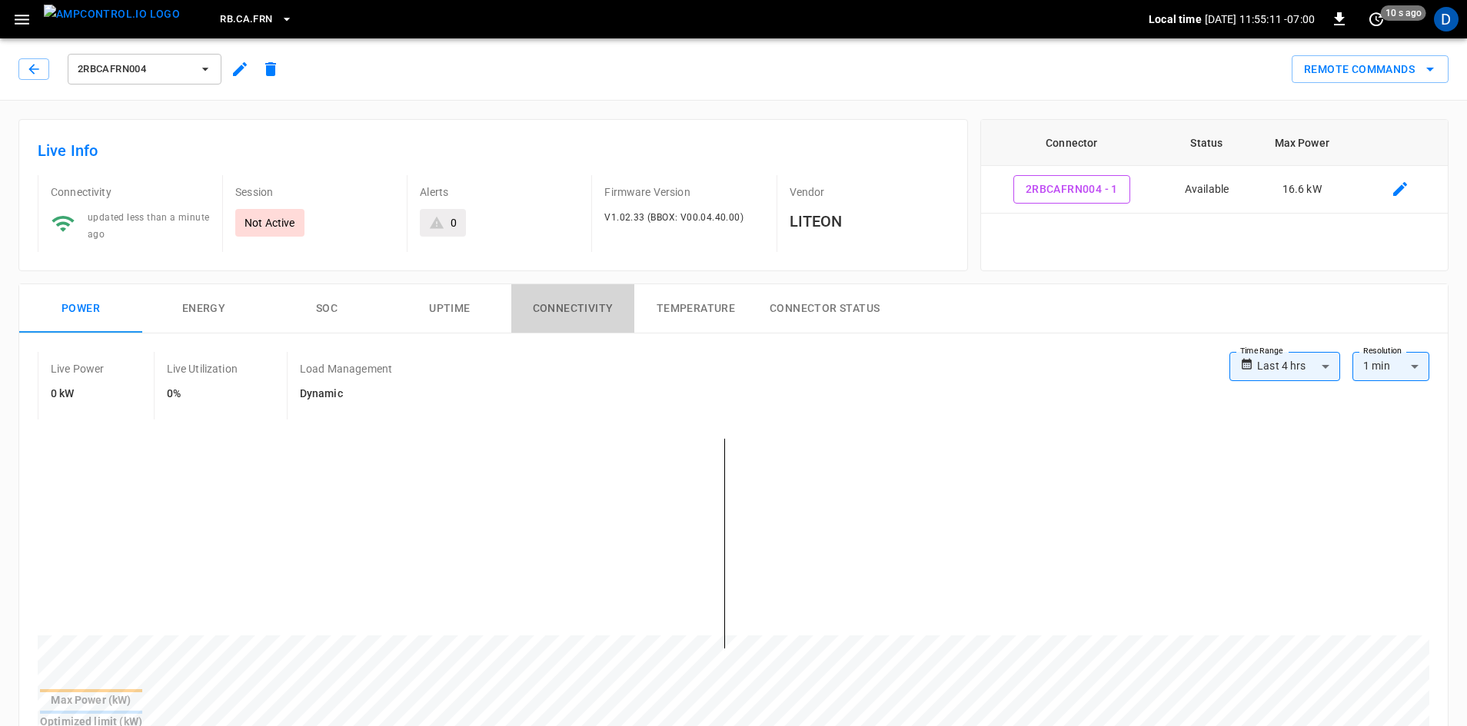
click at [593, 312] on button "Connectivity" at bounding box center [572, 308] width 123 height 49
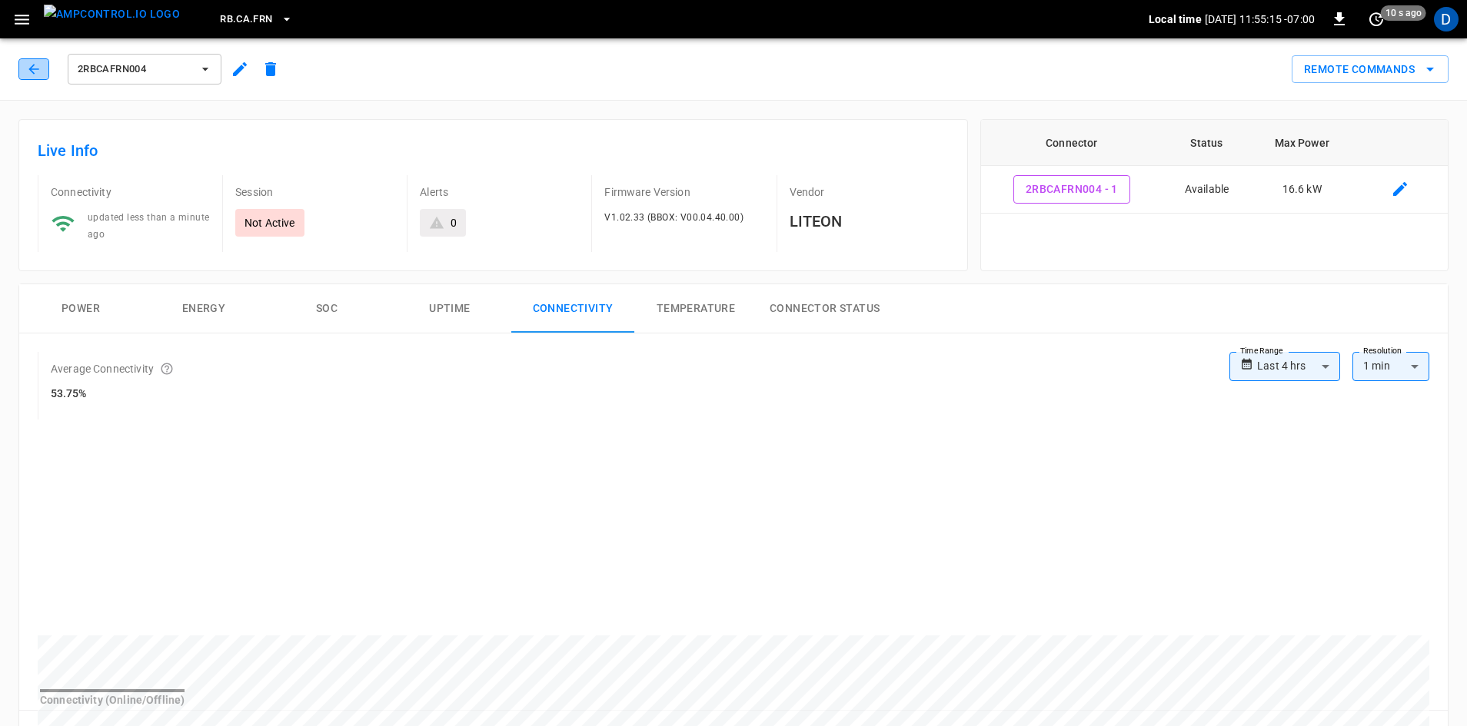
click at [33, 66] on icon "button" at bounding box center [33, 69] width 10 height 10
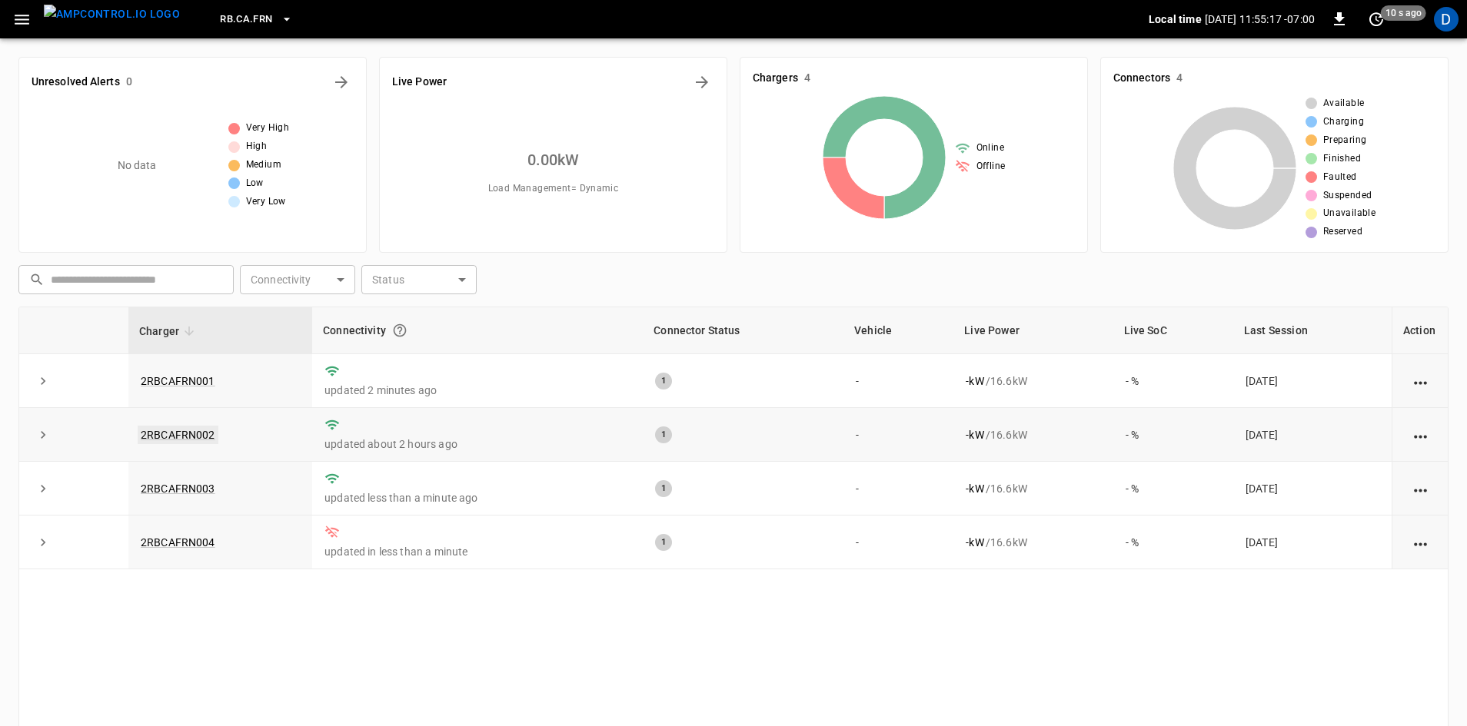
click at [172, 438] on link "2RBCAFRN002" at bounding box center [178, 435] width 81 height 18
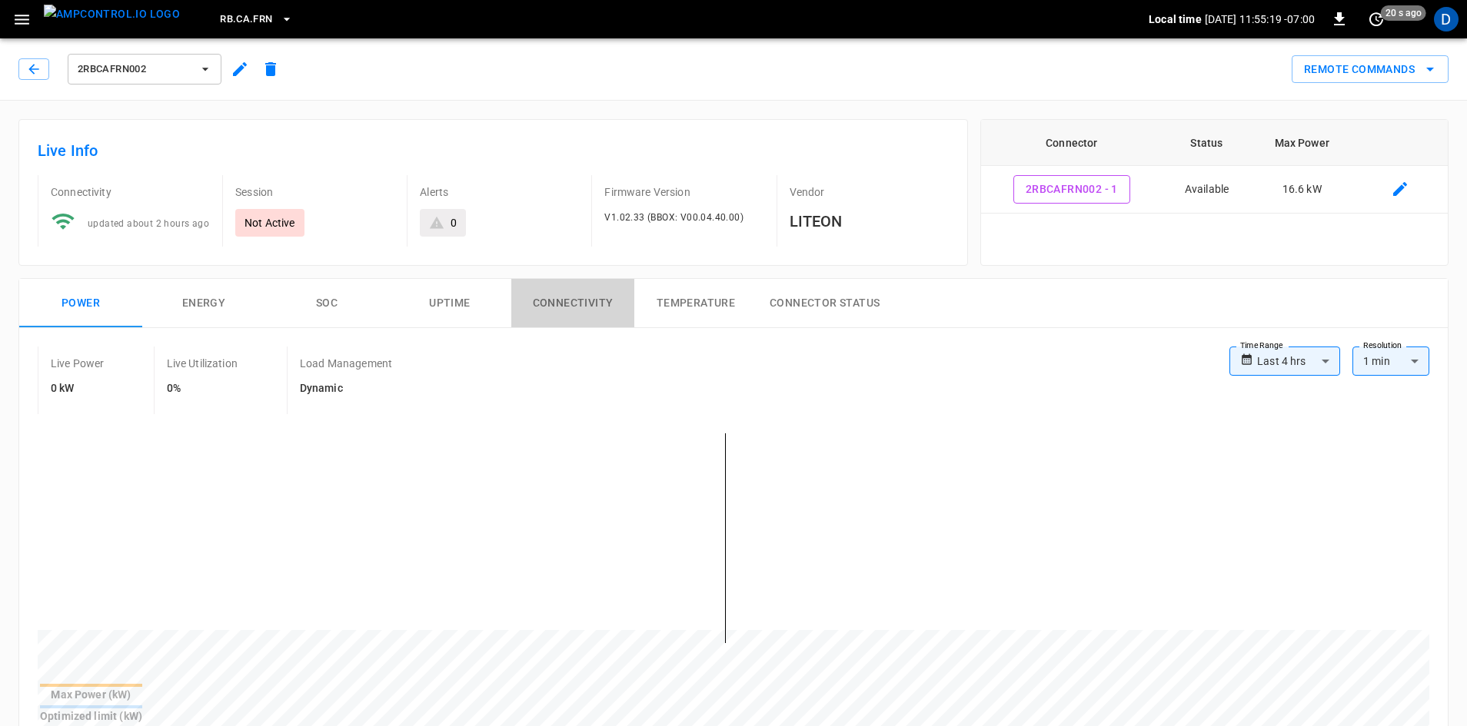
click at [540, 309] on button "Connectivity" at bounding box center [572, 303] width 123 height 49
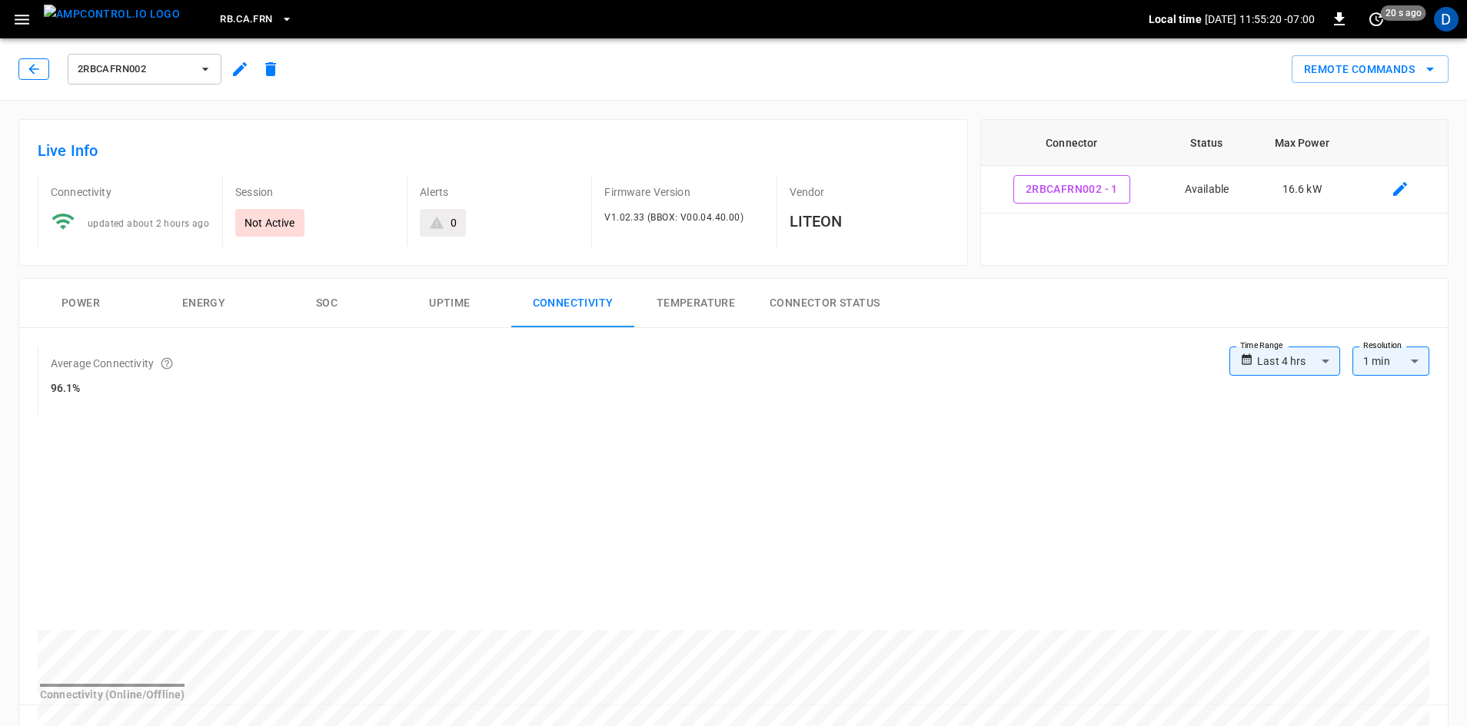
click at [37, 76] on icon "button" at bounding box center [33, 68] width 15 height 15
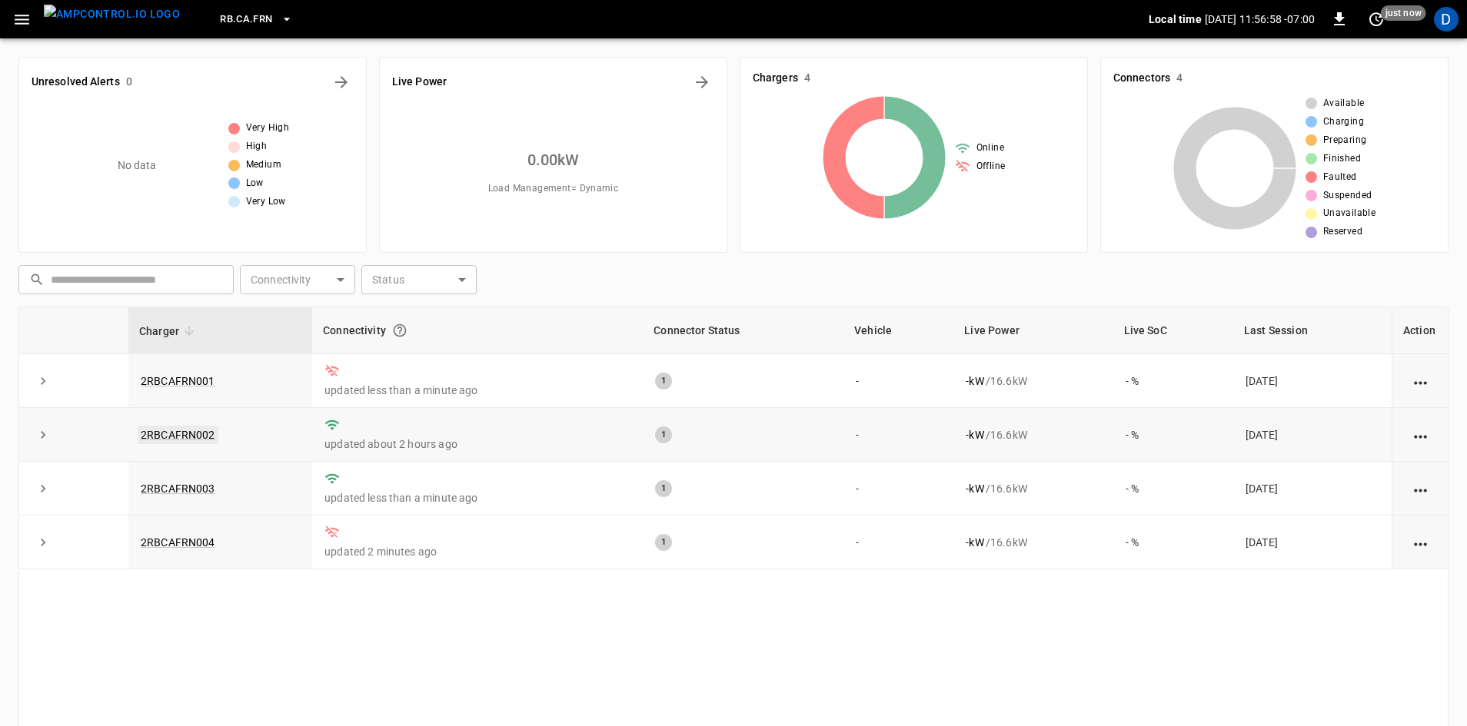
click at [203, 434] on link "2RBCAFRN002" at bounding box center [178, 435] width 81 height 18
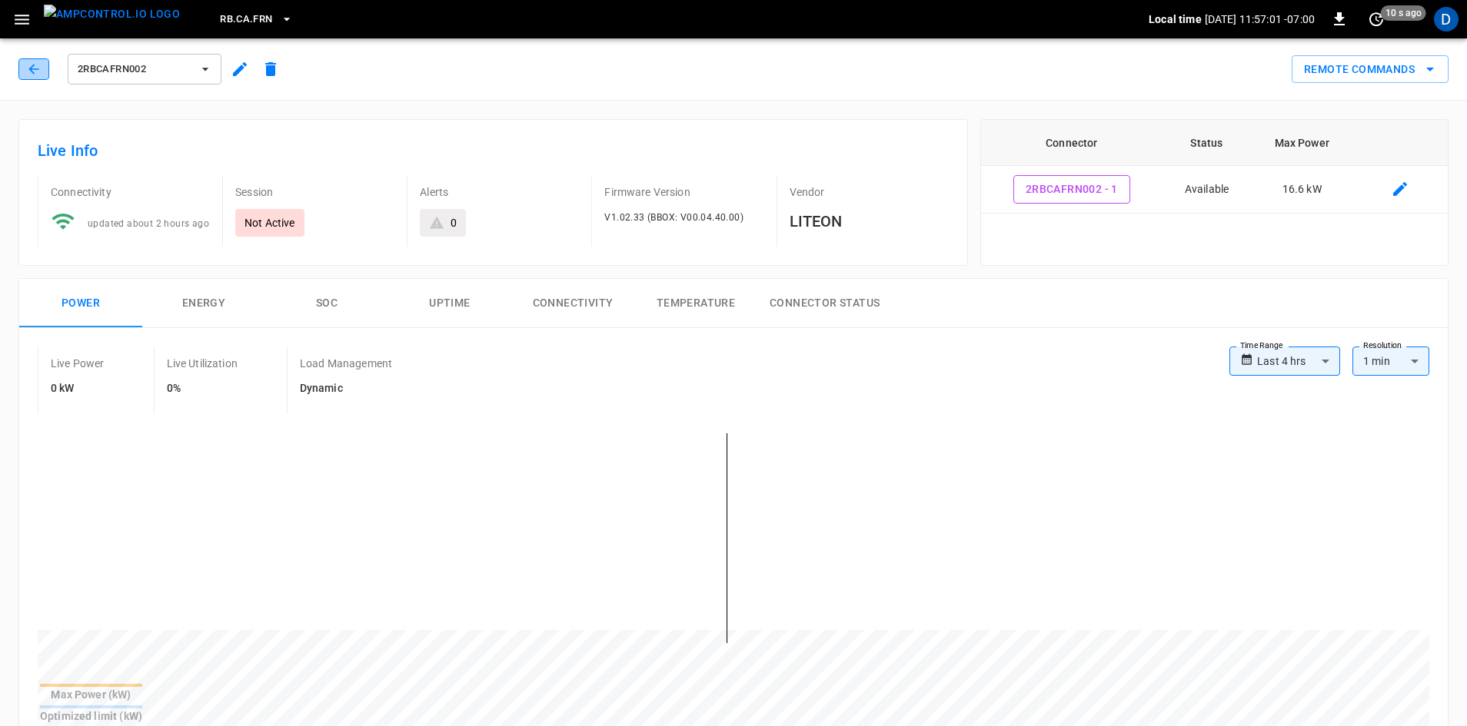
click at [22, 64] on button "button" at bounding box center [33, 69] width 31 height 22
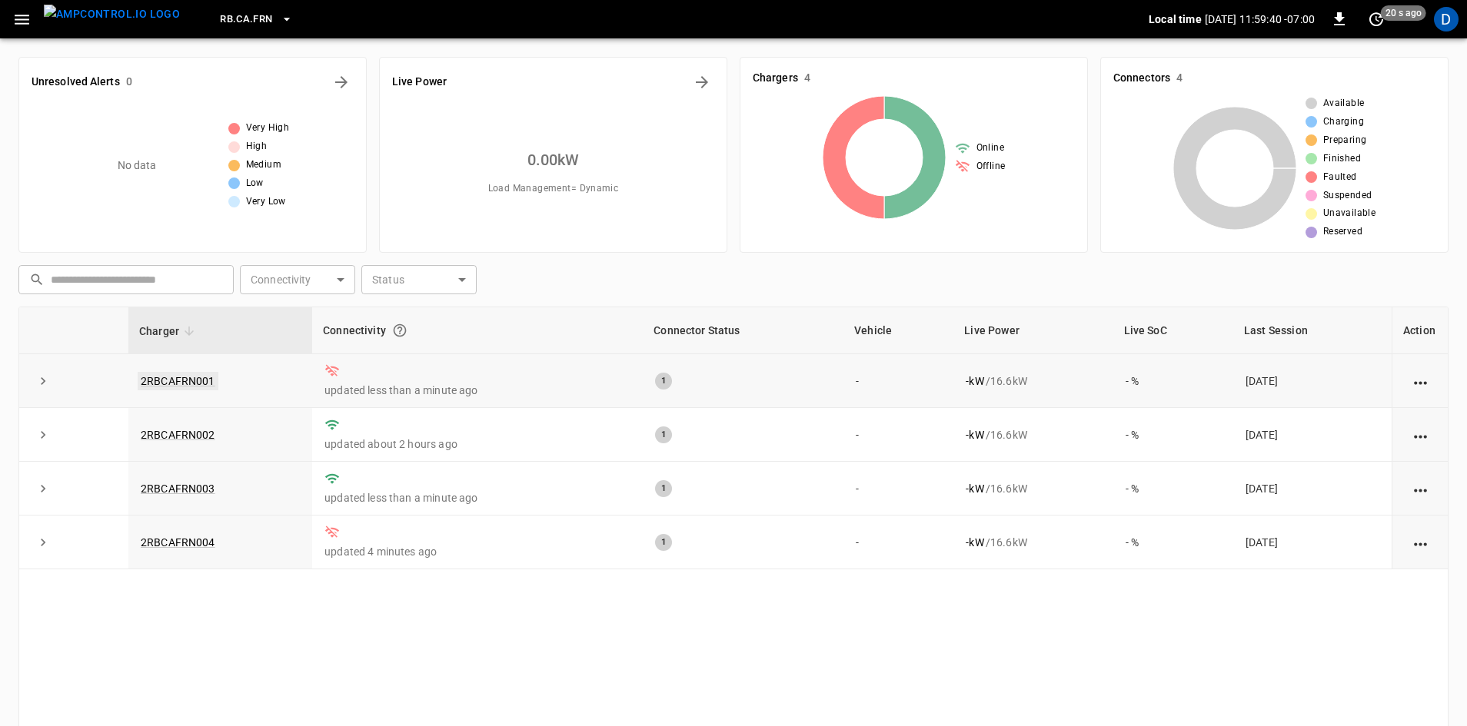
click at [205, 377] on link "2RBCAFRN001" at bounding box center [178, 381] width 81 height 18
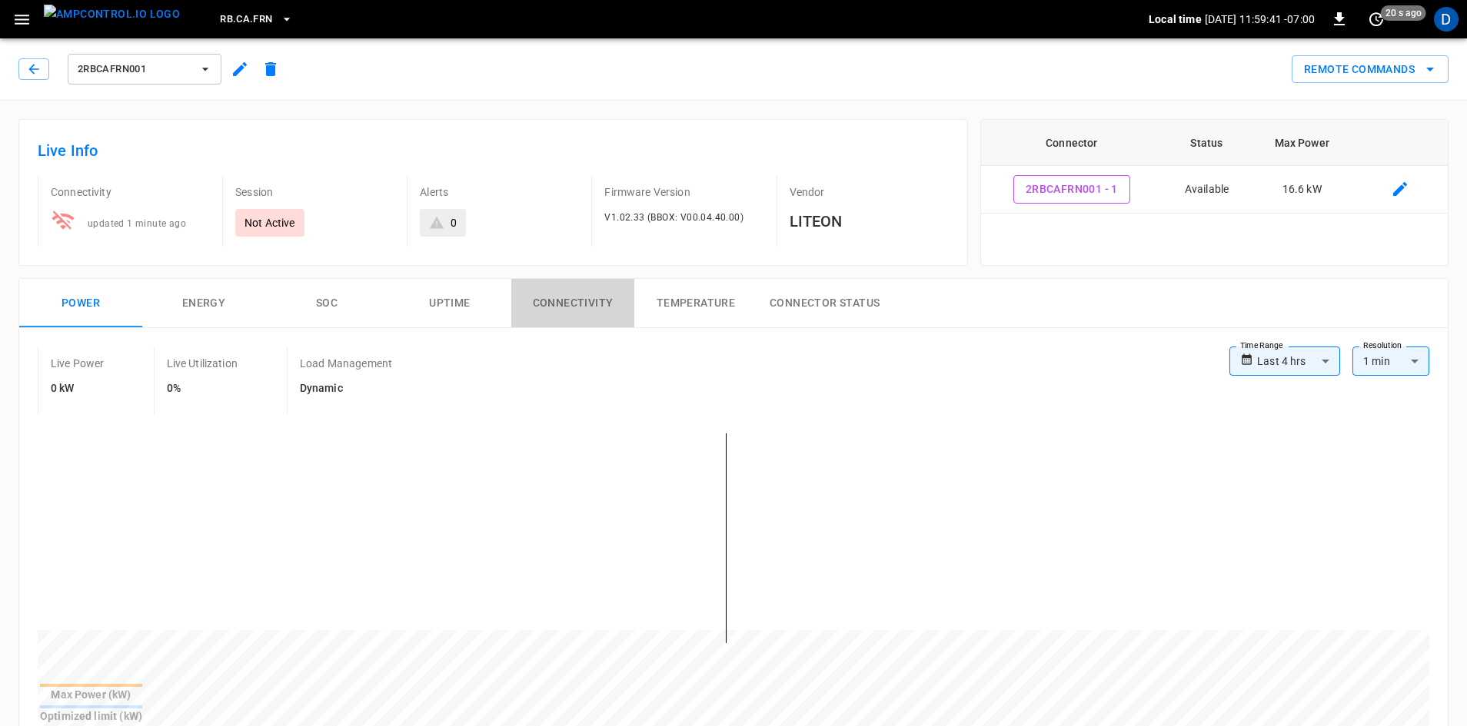
click at [592, 303] on button "Connectivity" at bounding box center [572, 303] width 123 height 49
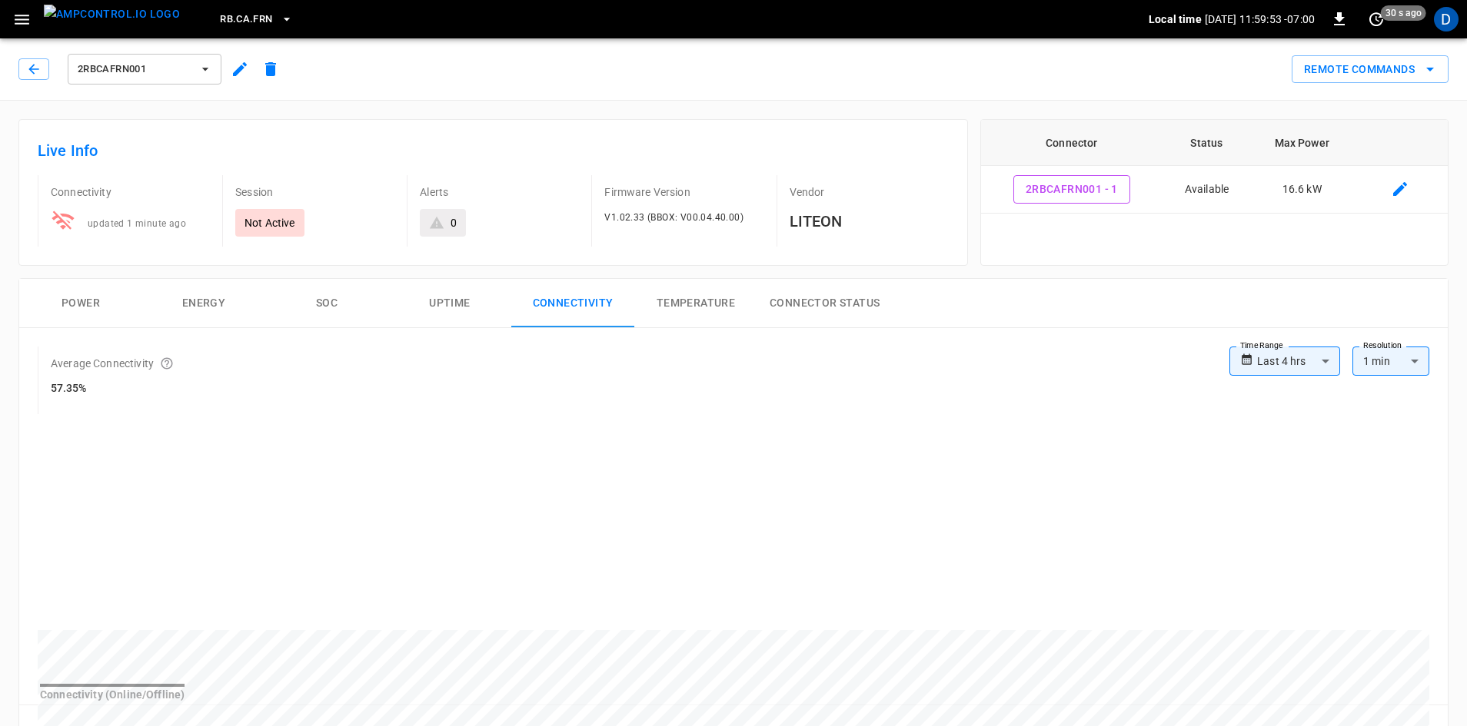
click at [122, 59] on button "2RBCAFRN001" at bounding box center [145, 69] width 154 height 31
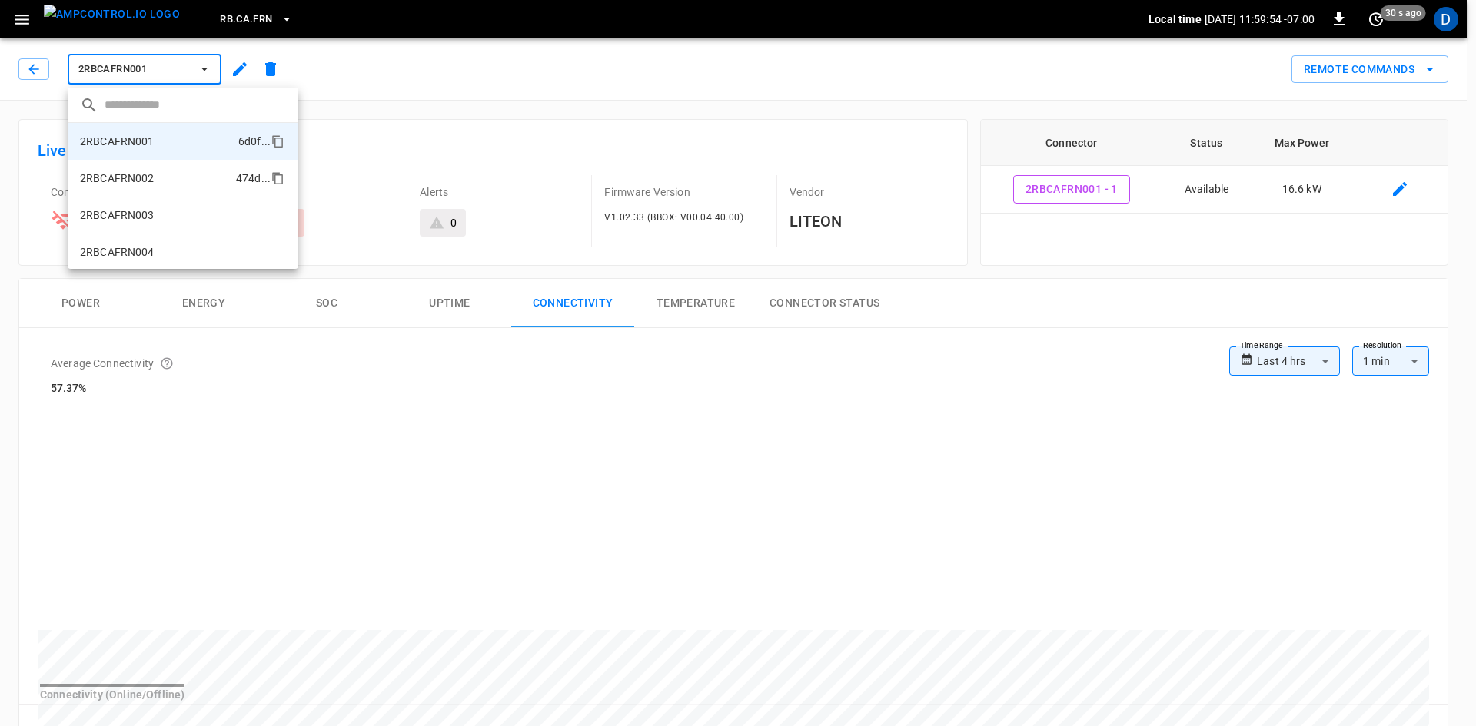
click at [129, 166] on li "2RBCAFRN002 474d ..." at bounding box center [183, 178] width 231 height 37
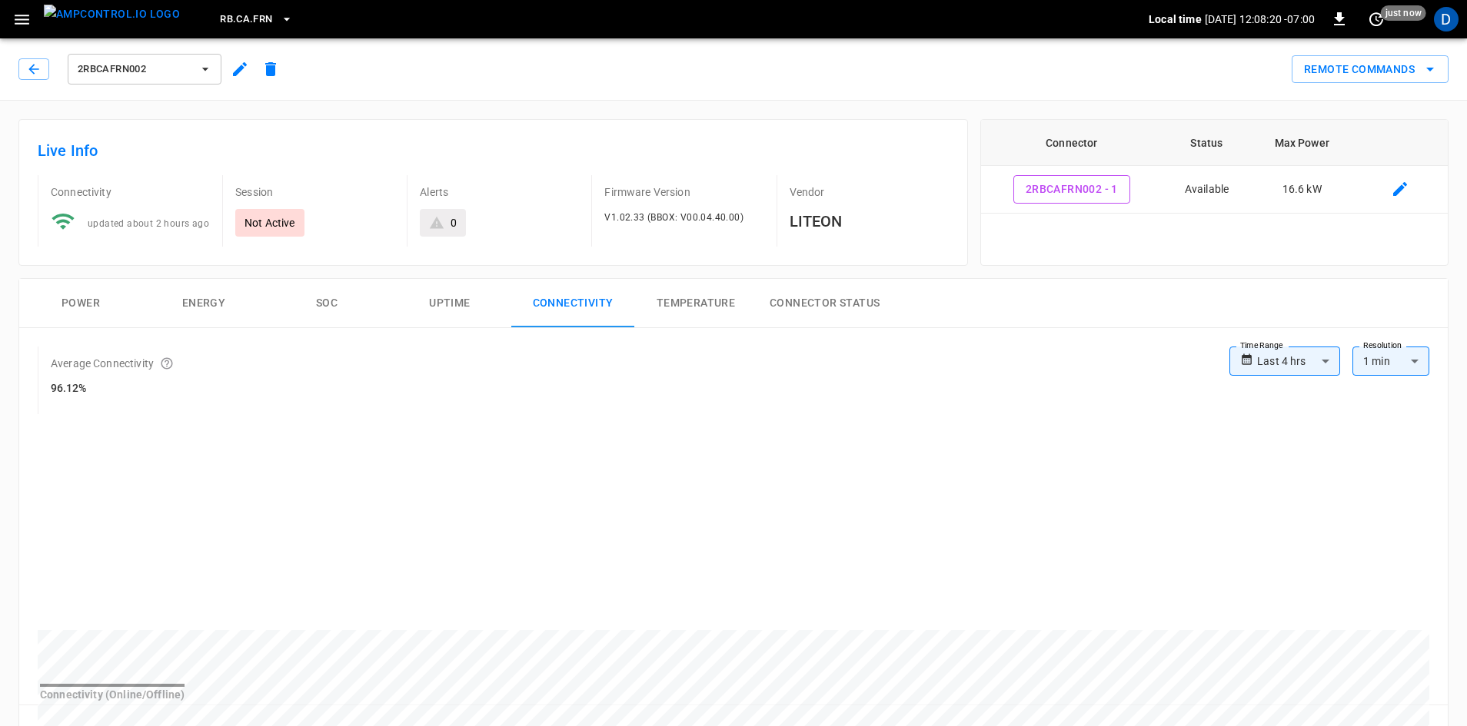
click at [91, 73] on span "2RBCAFRN002" at bounding box center [135, 70] width 114 height 18
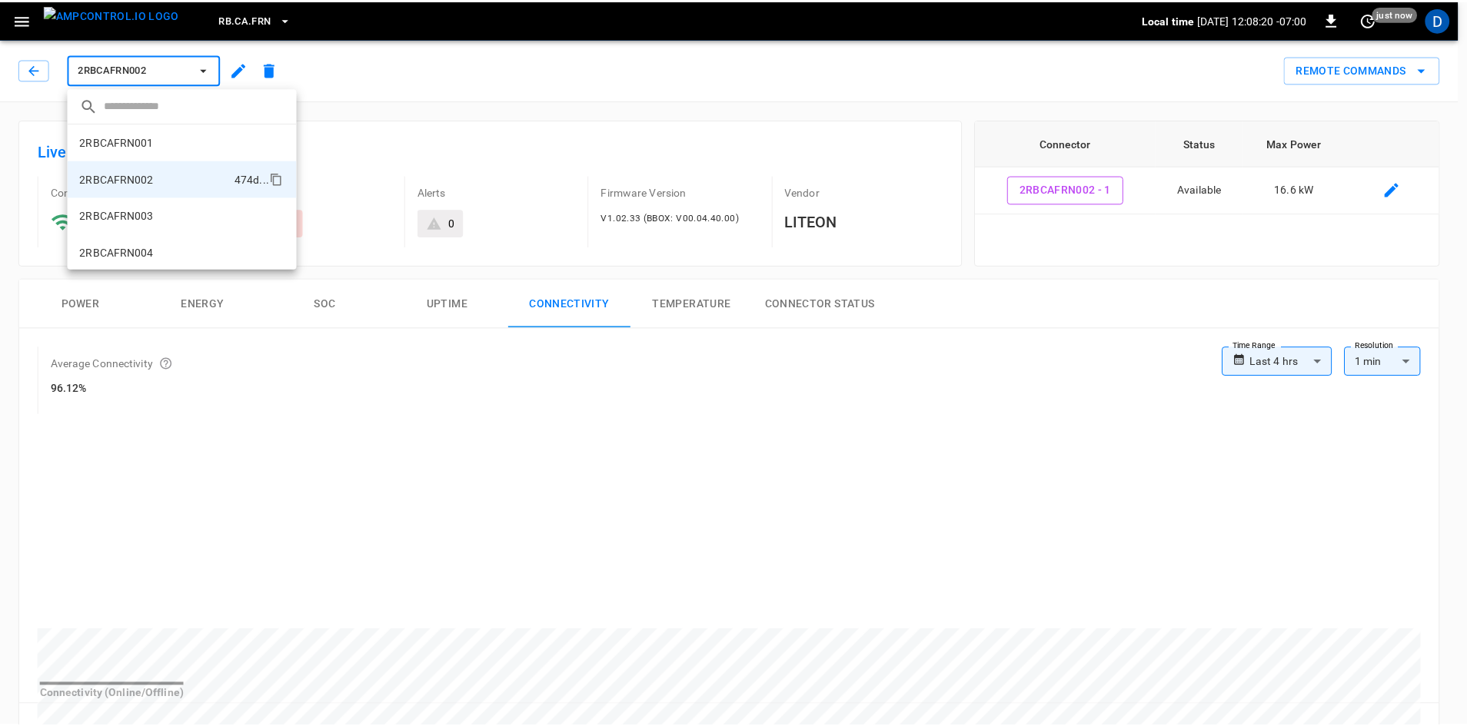
scroll to position [2, 0]
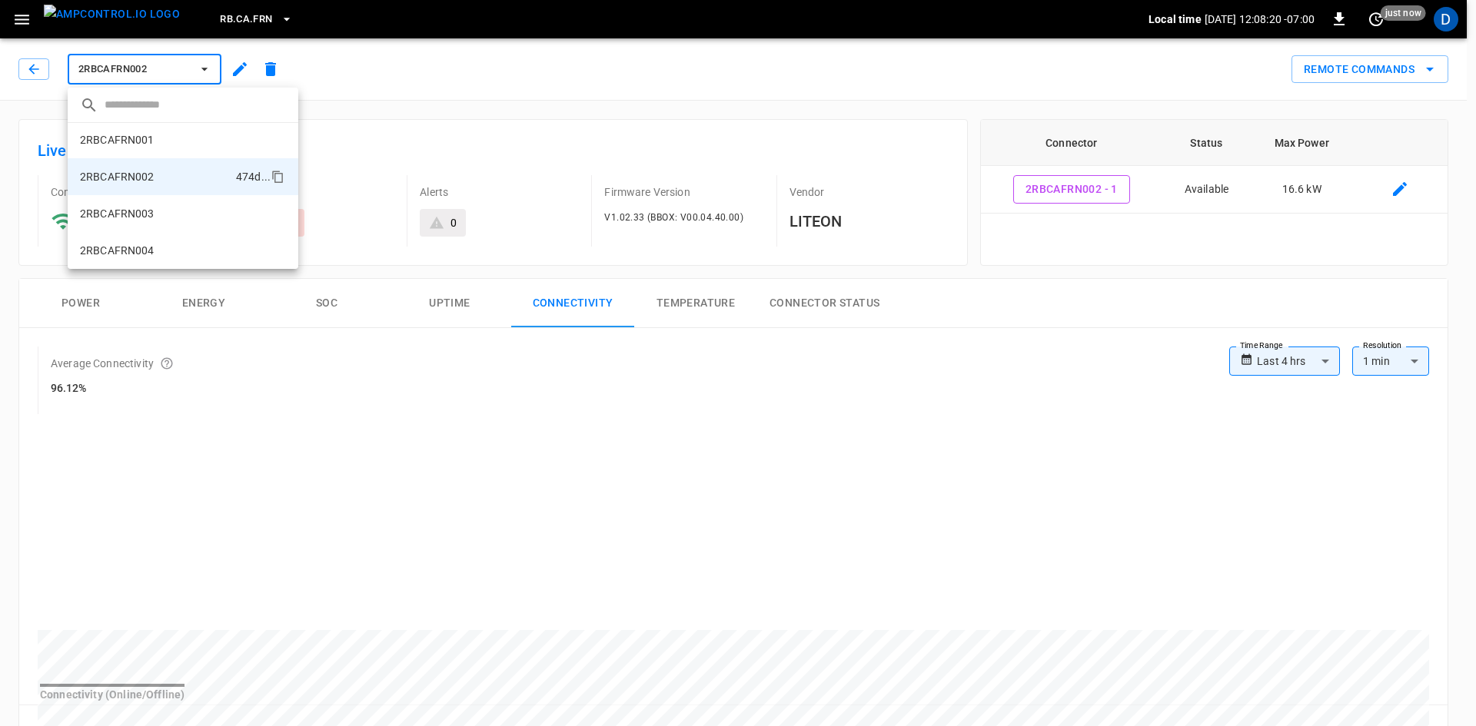
click at [45, 65] on div at bounding box center [738, 363] width 1476 height 726
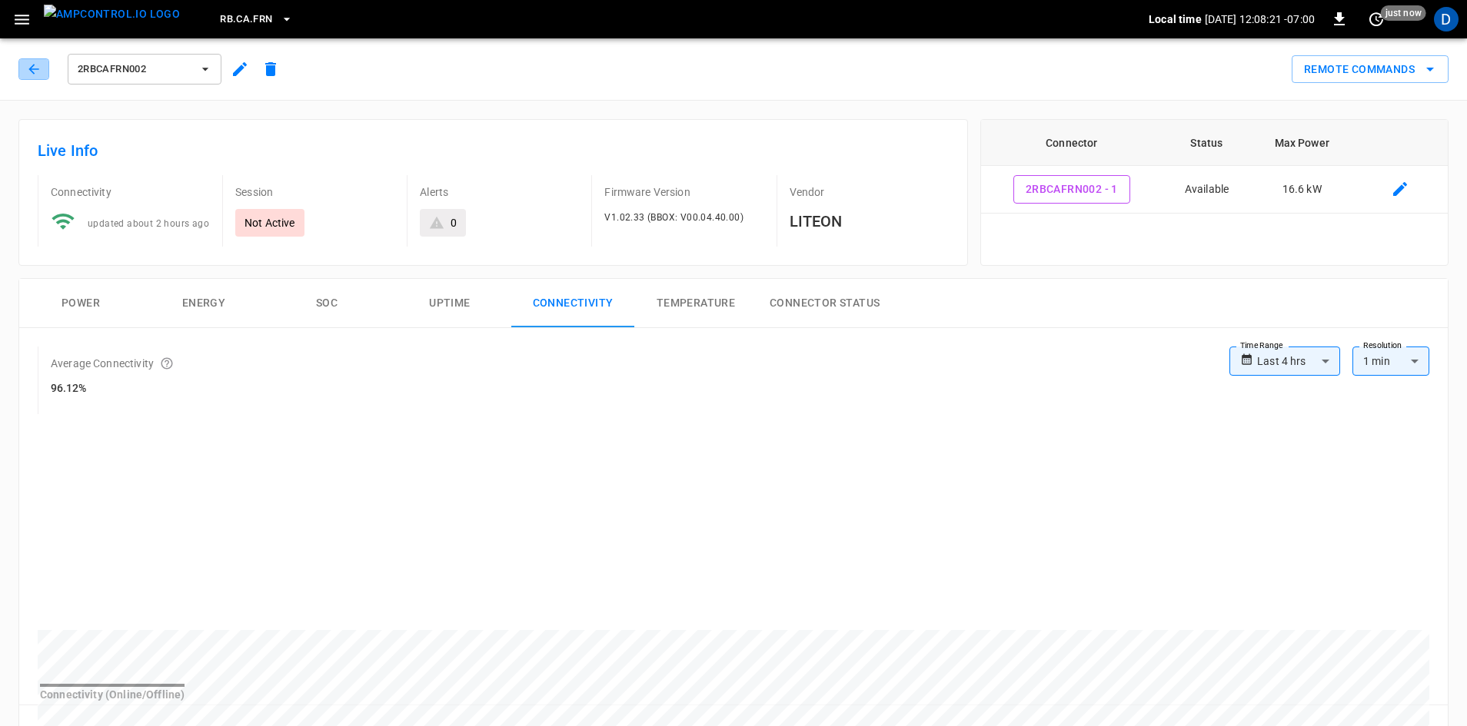
click at [36, 65] on icon "button" at bounding box center [33, 68] width 15 height 15
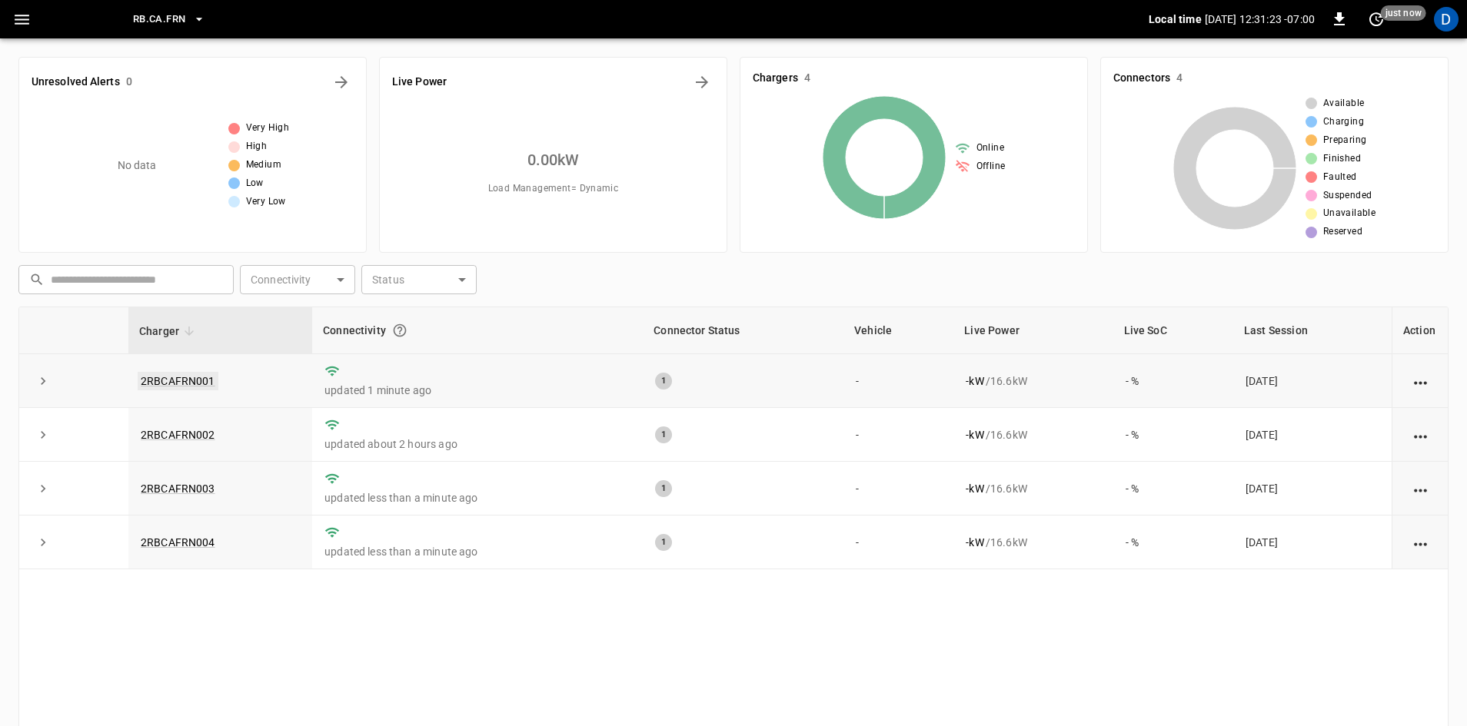
click at [188, 377] on link "2RBCAFRN001" at bounding box center [178, 381] width 81 height 18
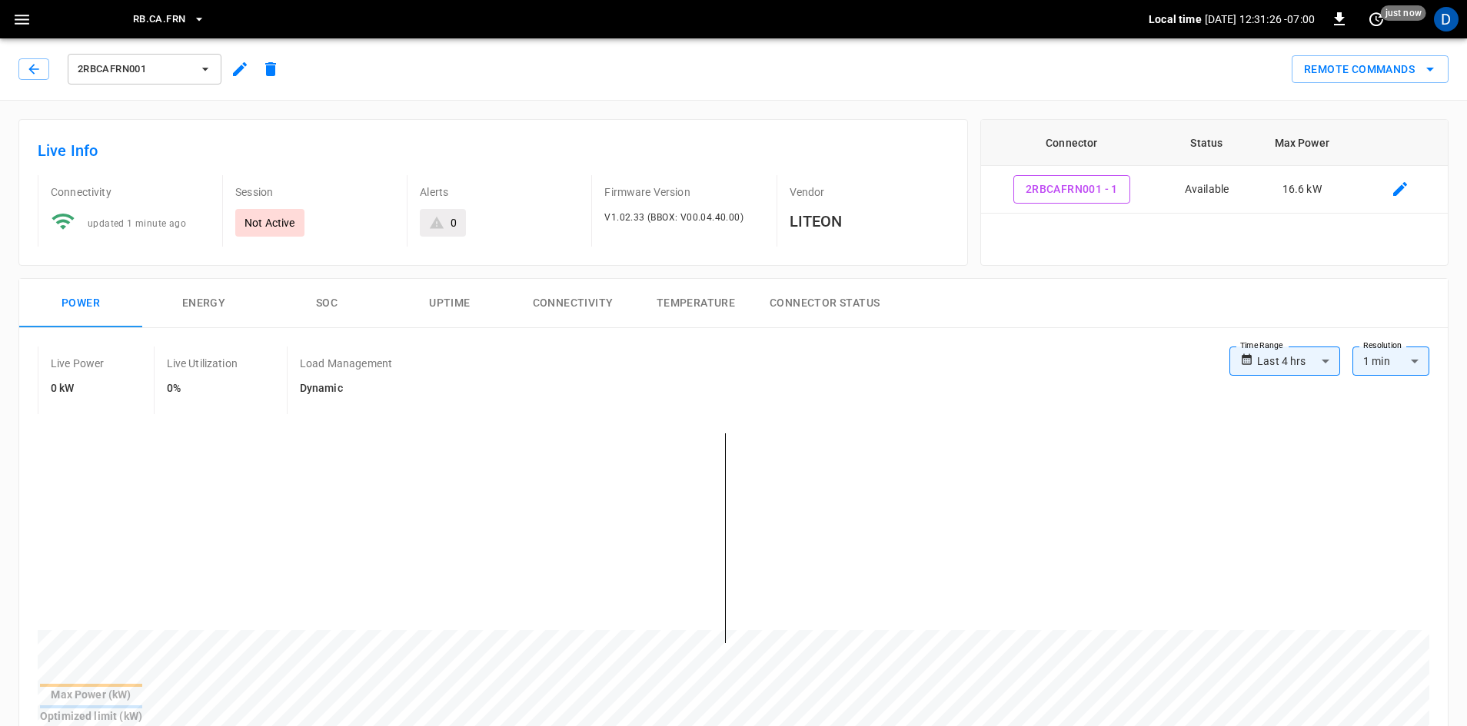
click at [590, 305] on button "Connectivity" at bounding box center [572, 303] width 123 height 49
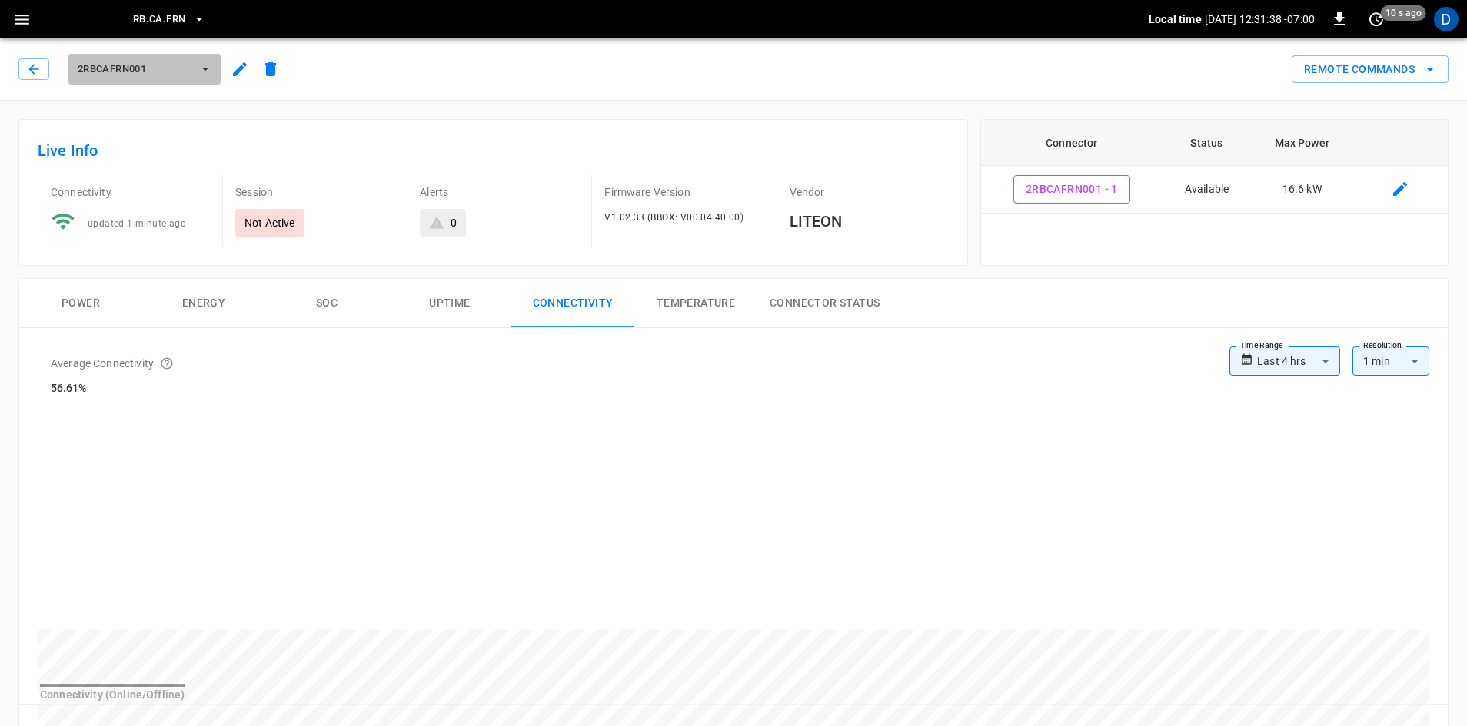
click at [158, 62] on span "2RBCAFRN001" at bounding box center [135, 70] width 114 height 18
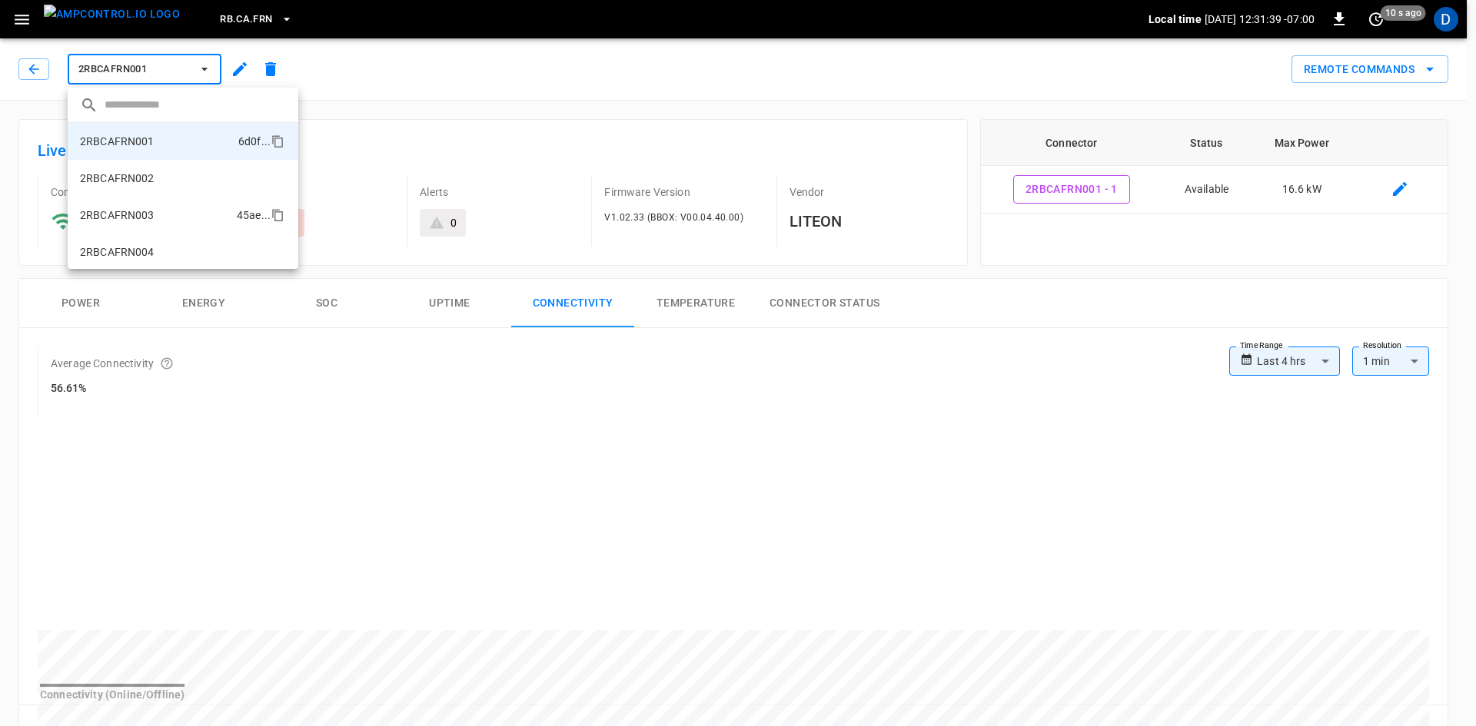
click at [152, 213] on p "2RBCAFRN003" at bounding box center [117, 215] width 75 height 15
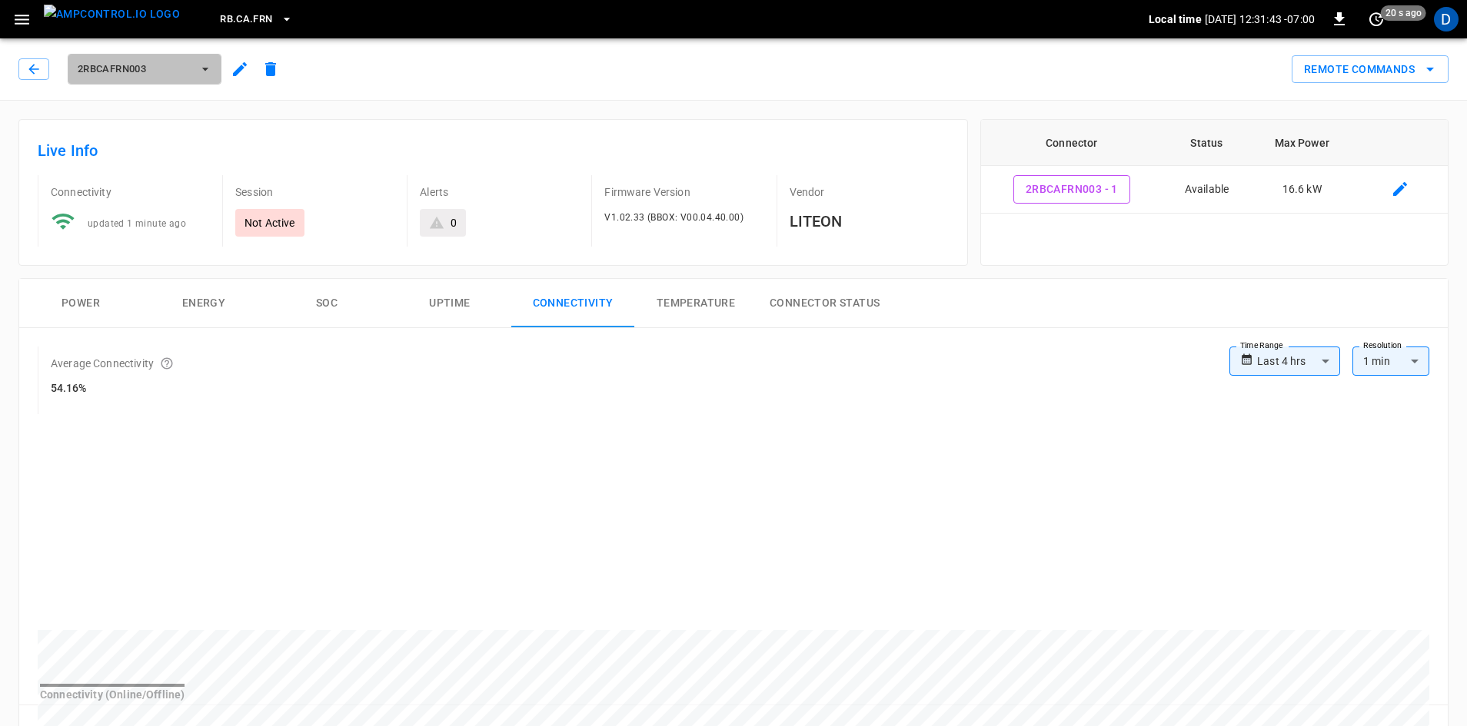
click at [145, 64] on span "2RBCAFRN003" at bounding box center [135, 70] width 114 height 18
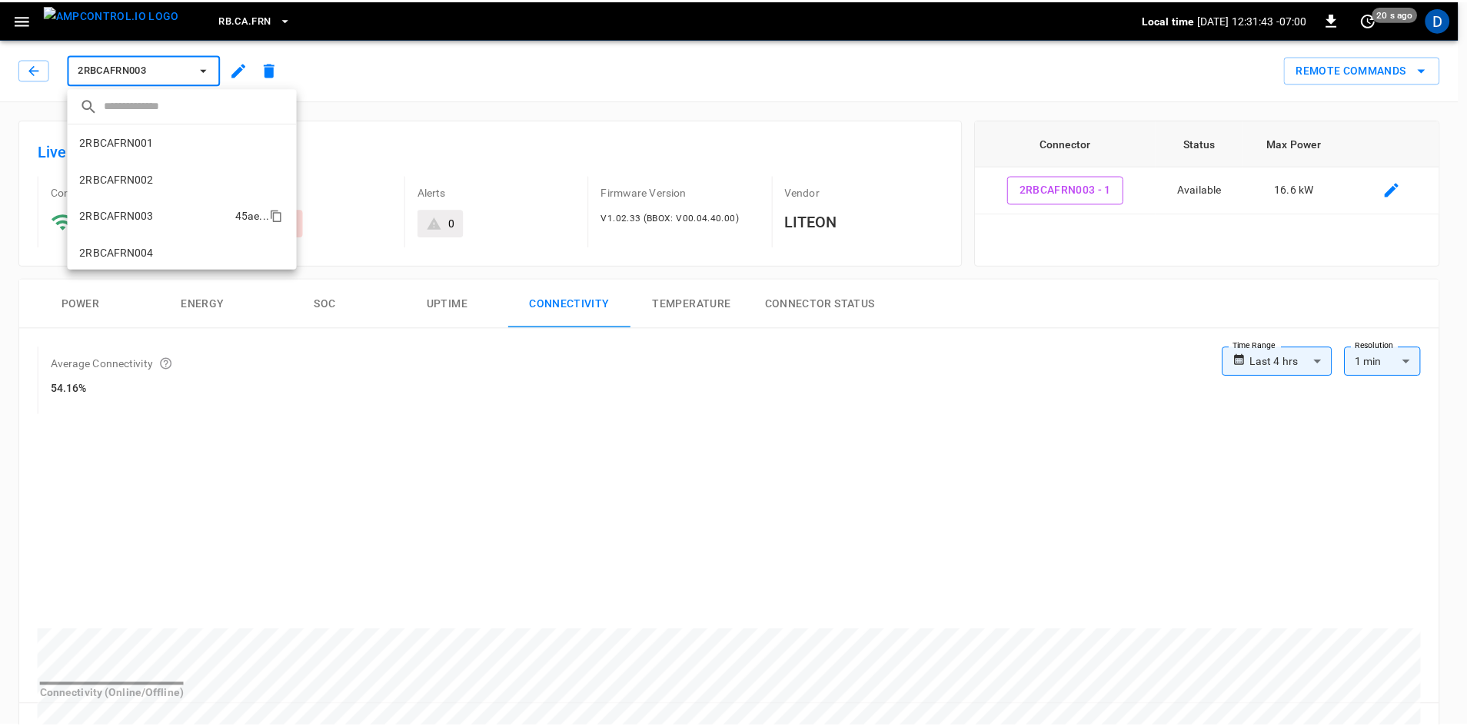
scroll to position [2, 0]
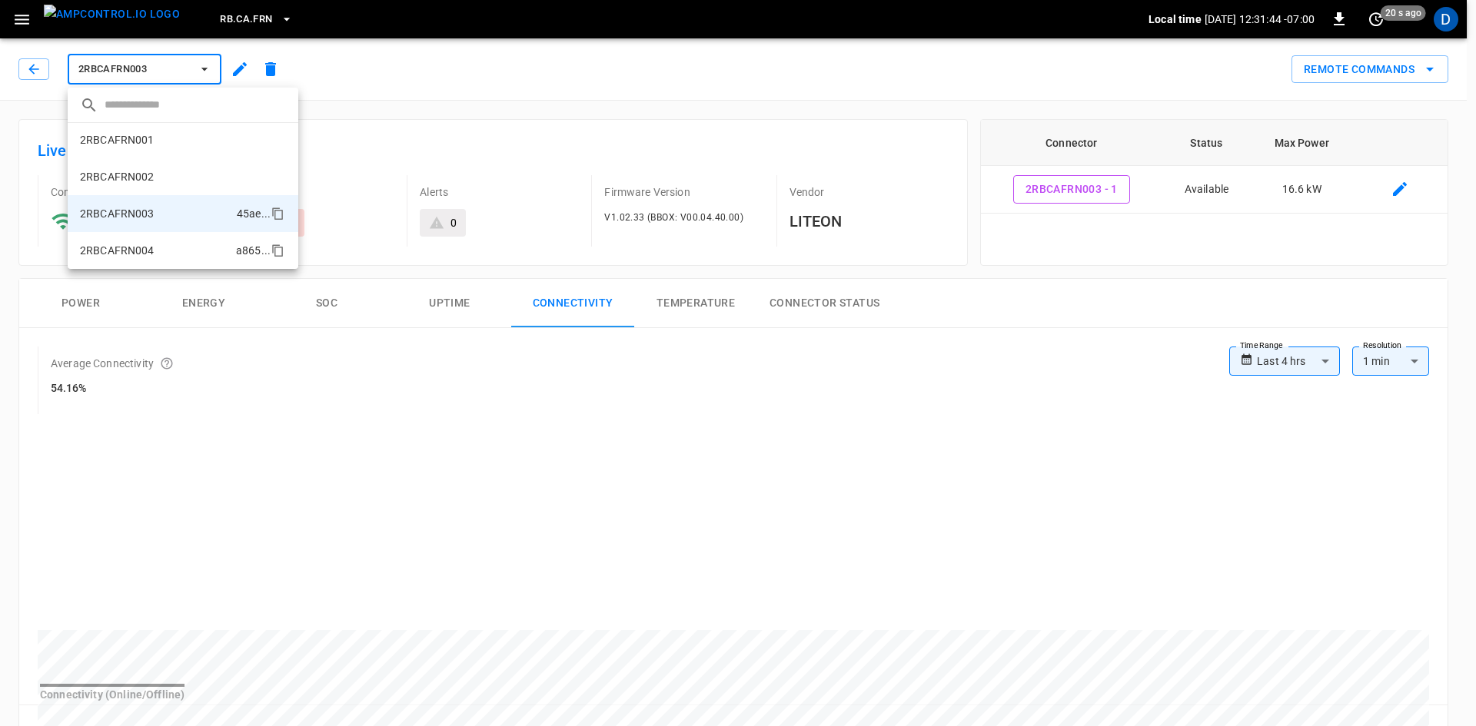
click at [128, 238] on li "2RBCAFRN004 a865 ..." at bounding box center [183, 250] width 231 height 37
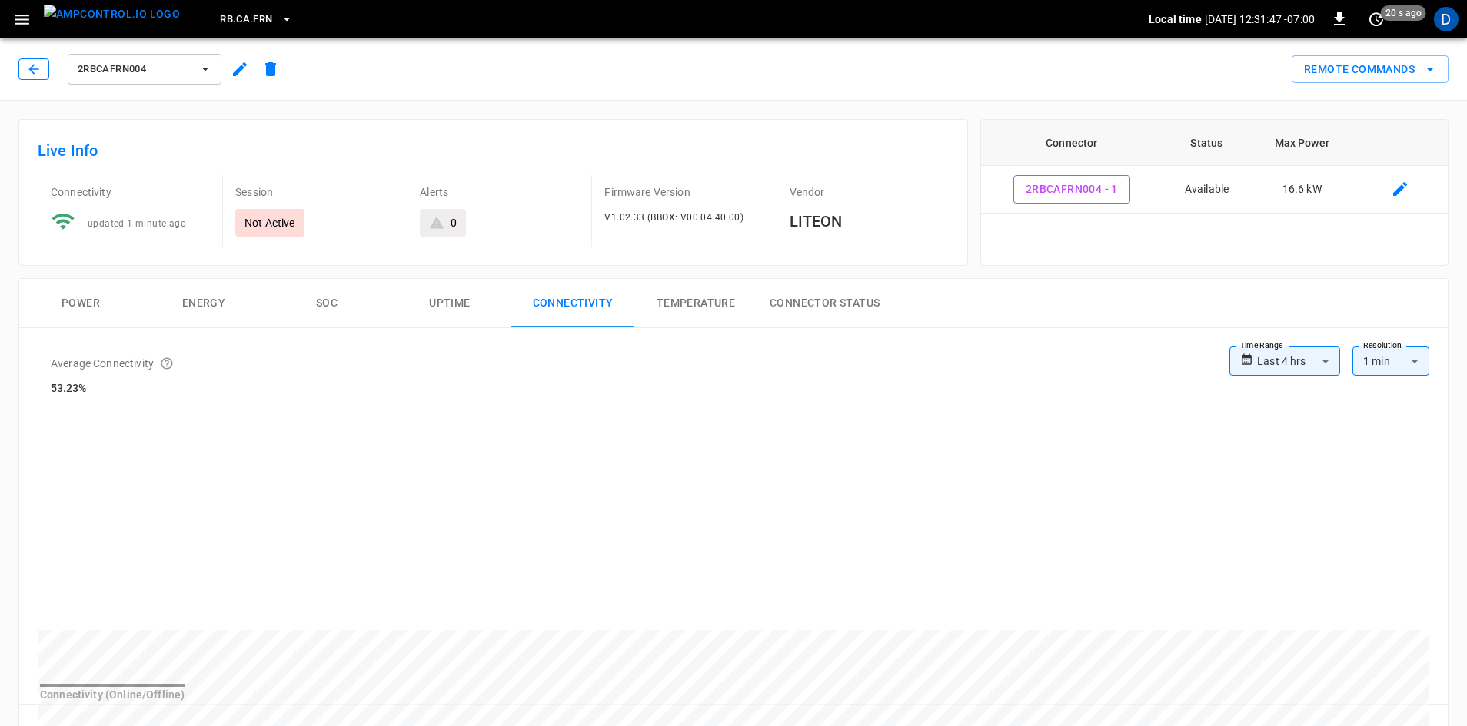
click at [35, 64] on icon "button" at bounding box center [33, 68] width 15 height 15
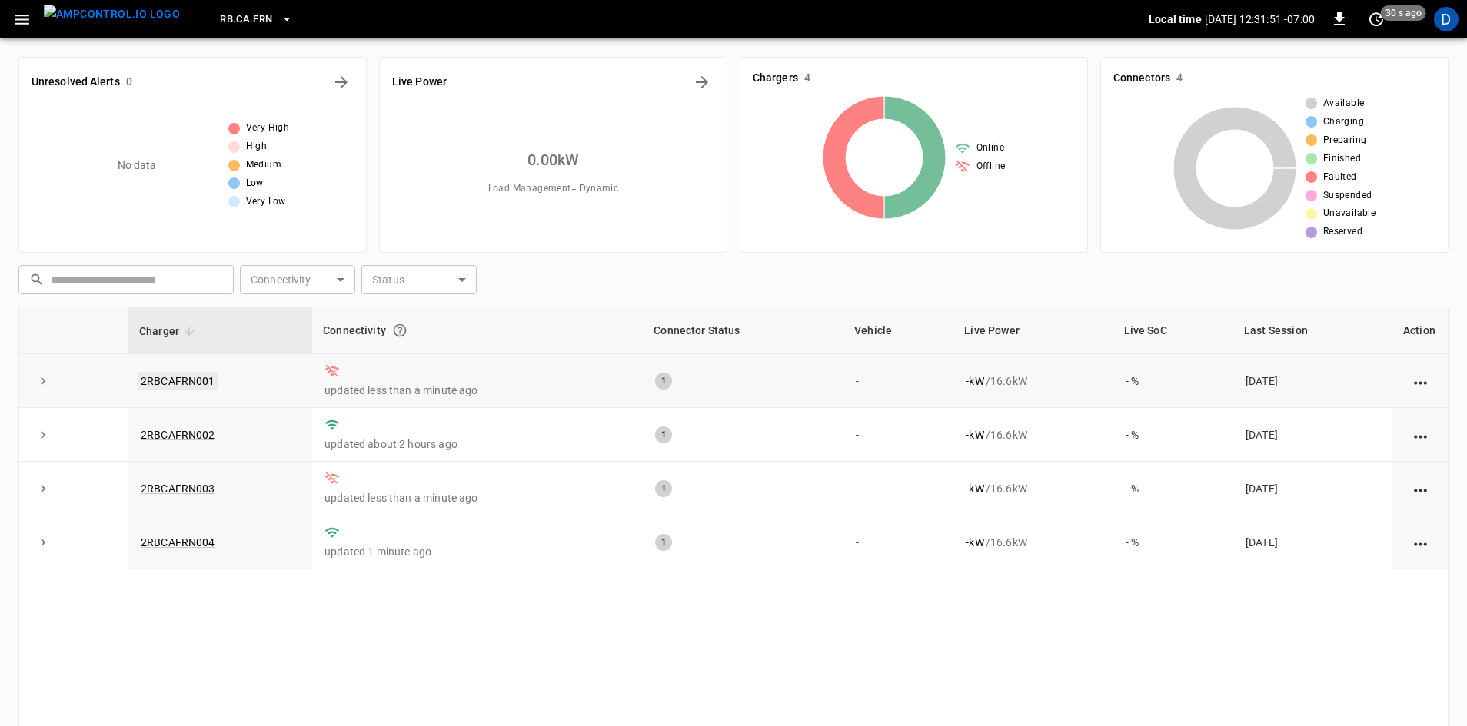
click at [181, 377] on link "2RBCAFRN001" at bounding box center [178, 381] width 81 height 18
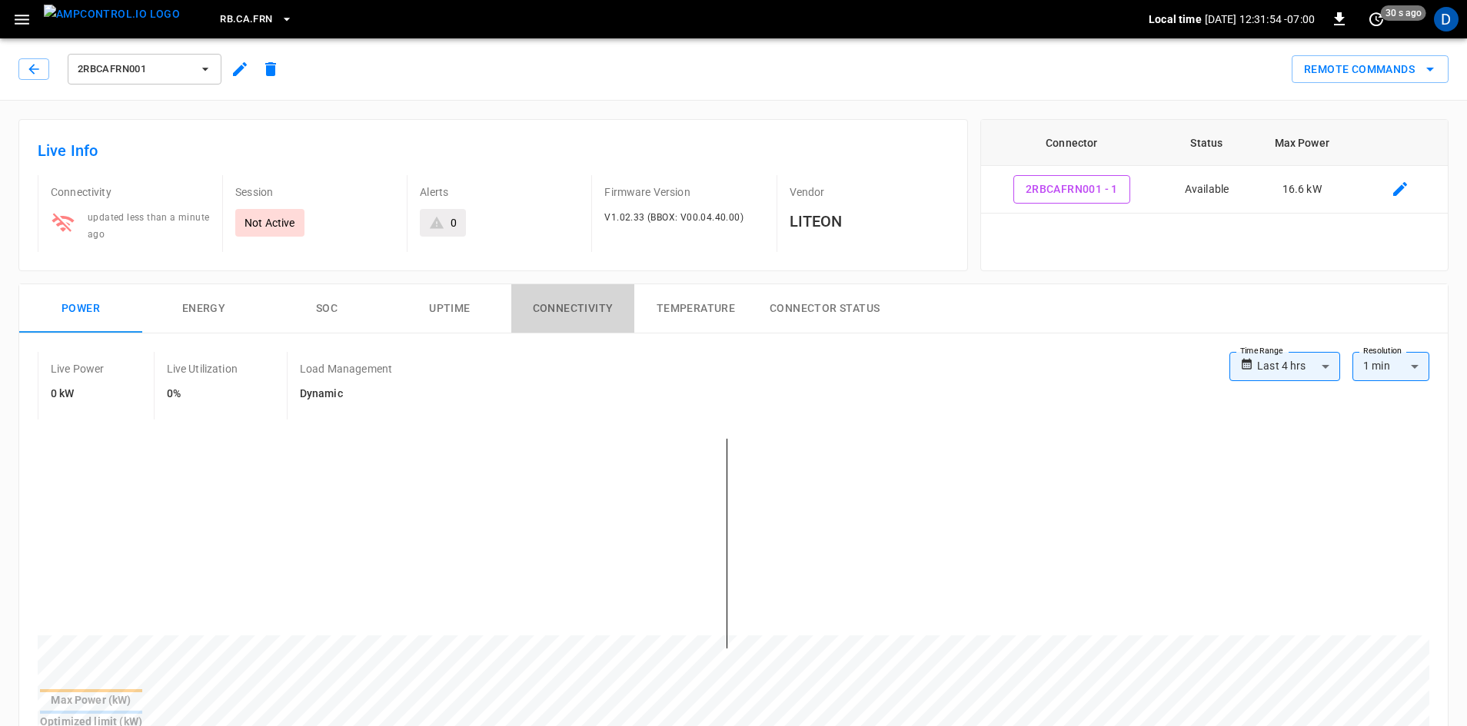
click at [547, 314] on button "Connectivity" at bounding box center [572, 308] width 123 height 49
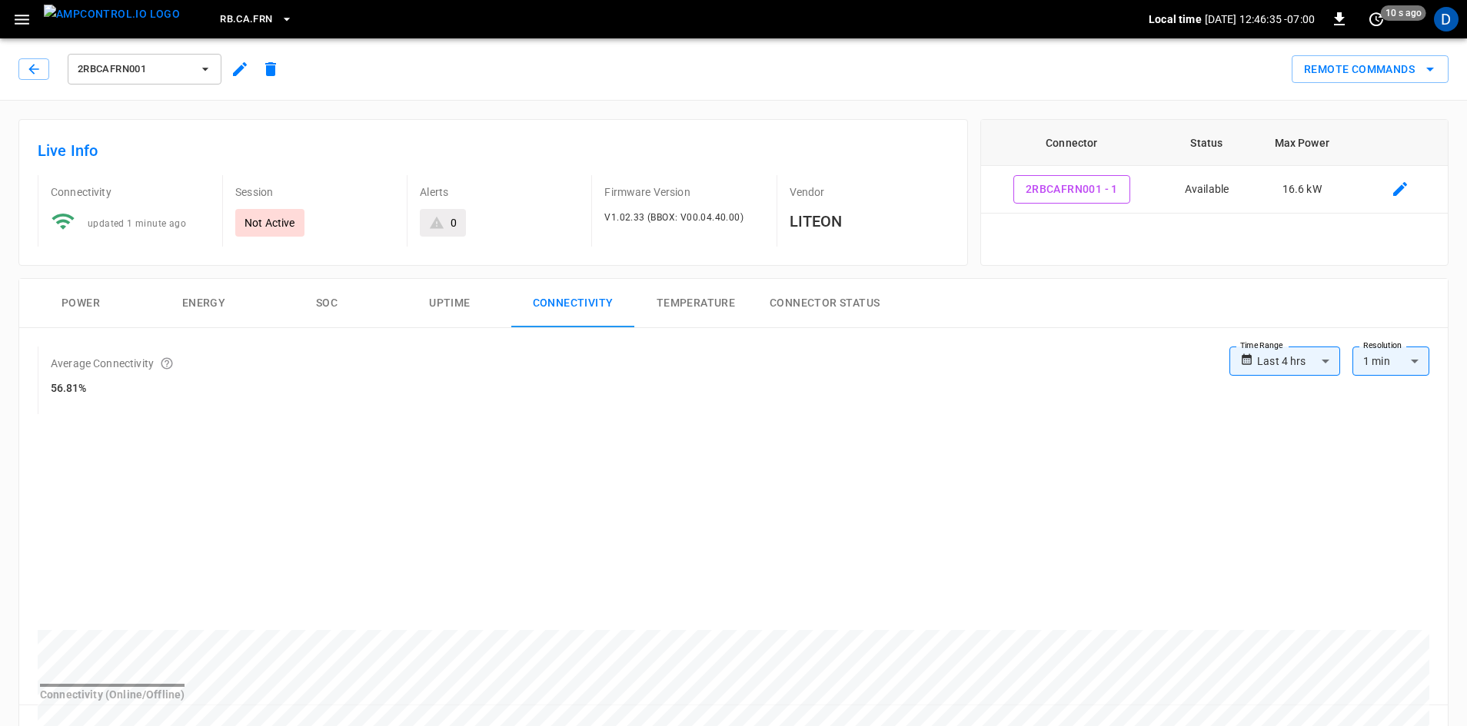
click at [36, 81] on div "2RBCAFRN001" at bounding box center [152, 69] width 268 height 37
click at [32, 71] on icon "button" at bounding box center [33, 69] width 10 height 10
